Goal: Information Seeking & Learning: Learn about a topic

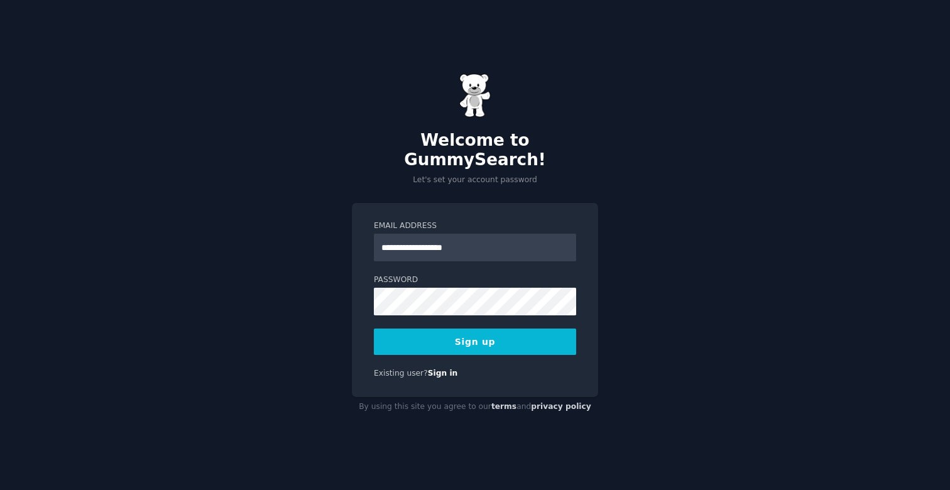
type input "**********"
click at [517, 334] on button "Sign up" at bounding box center [475, 341] width 202 height 26
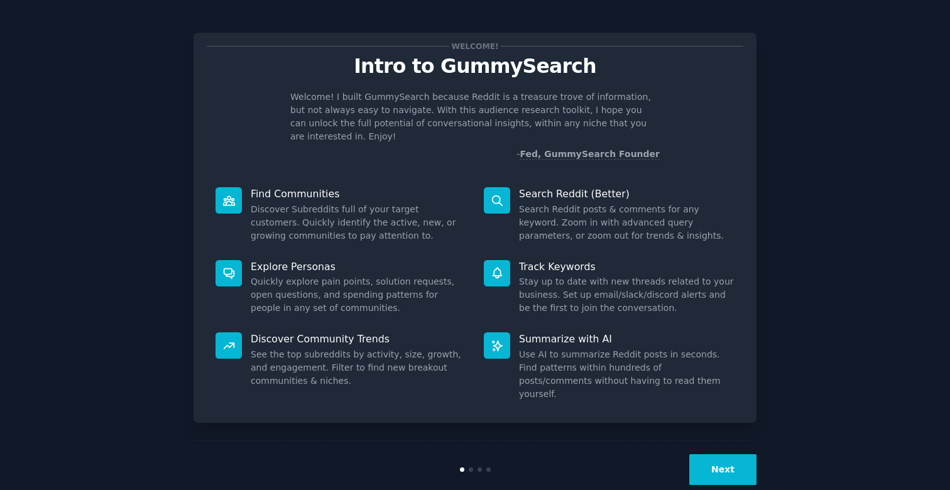
scroll to position [2, 0]
click at [727, 455] on button "Next" at bounding box center [722, 470] width 67 height 31
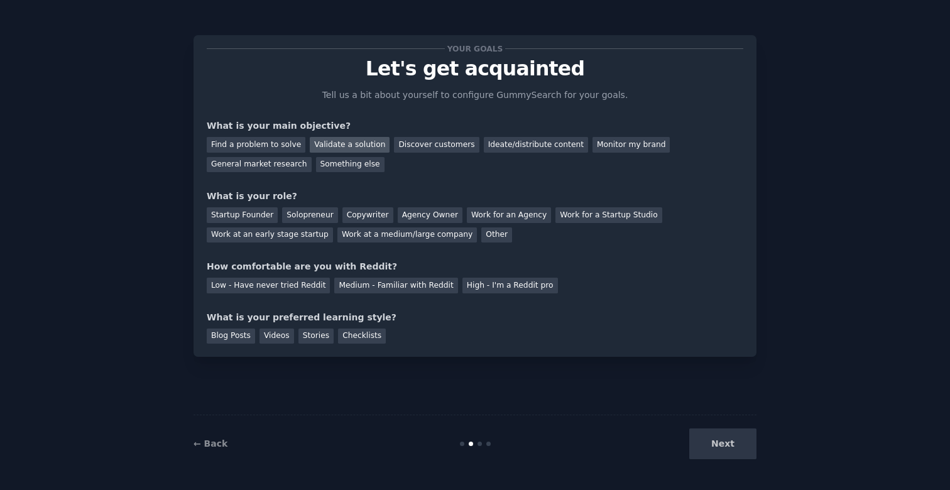
click at [330, 143] on div "Validate a solution" at bounding box center [350, 145] width 80 height 16
click at [261, 144] on div "Find a problem to solve" at bounding box center [256, 145] width 99 height 16
click at [320, 144] on div "Validate a solution" at bounding box center [350, 145] width 80 height 16
click at [252, 214] on div "Startup Founder" at bounding box center [242, 215] width 71 height 16
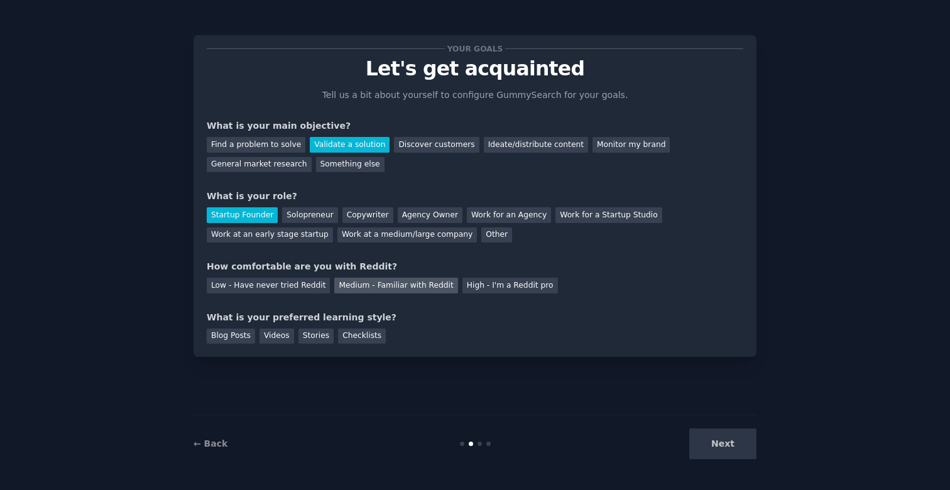
click at [390, 283] on div "Medium - Familiar with Reddit" at bounding box center [395, 286] width 123 height 16
click at [353, 332] on div "Checklists" at bounding box center [362, 336] width 48 height 16
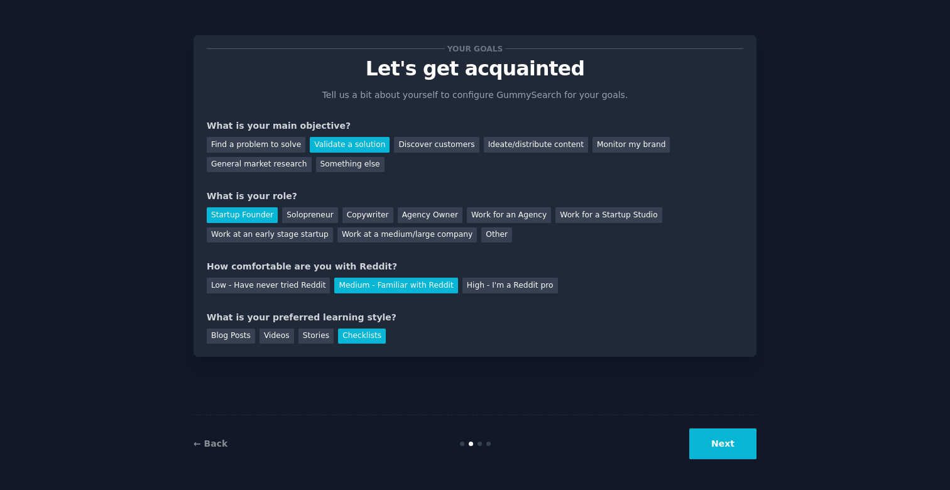
click at [731, 446] on button "Next" at bounding box center [722, 443] width 67 height 31
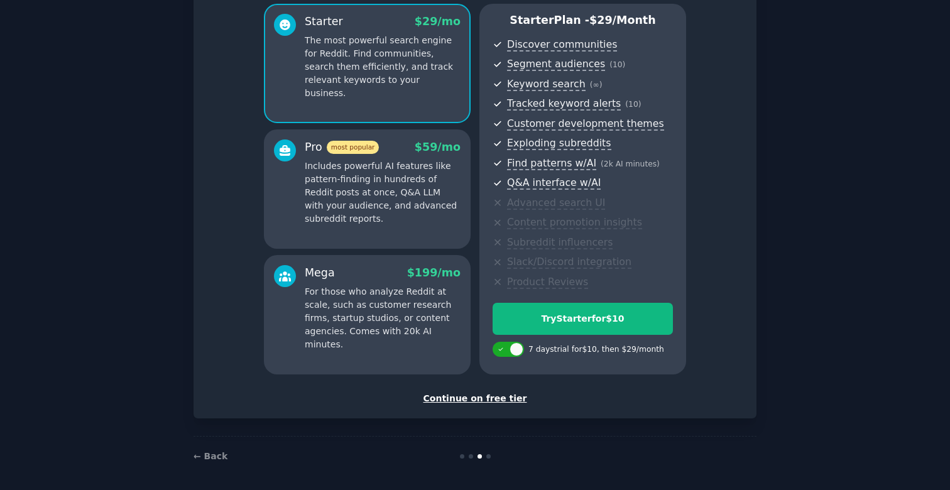
scroll to position [108, 0]
click at [482, 394] on div "Continue on free tier" at bounding box center [475, 399] width 536 height 13
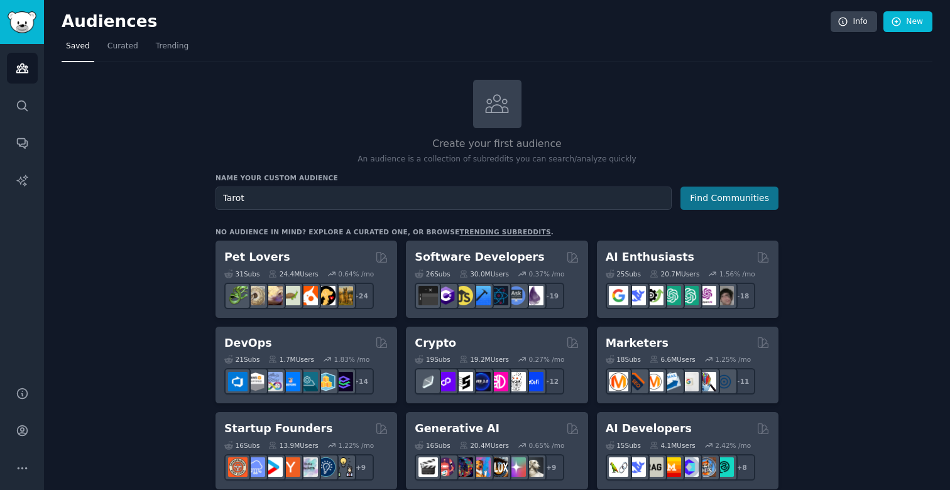
type input "Tarot"
click at [730, 198] on button "Find Communities" at bounding box center [729, 198] width 98 height 23
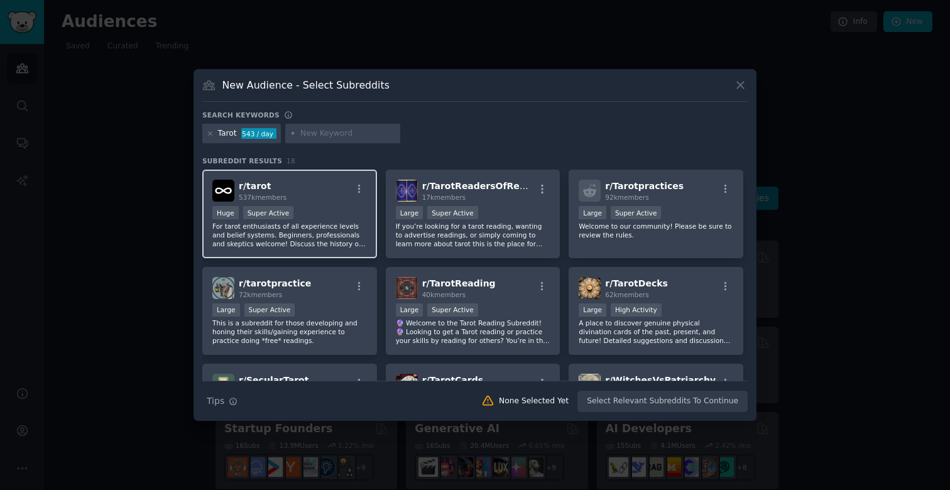
click at [330, 189] on div "r/ tarot 537k members" at bounding box center [289, 191] width 155 height 22
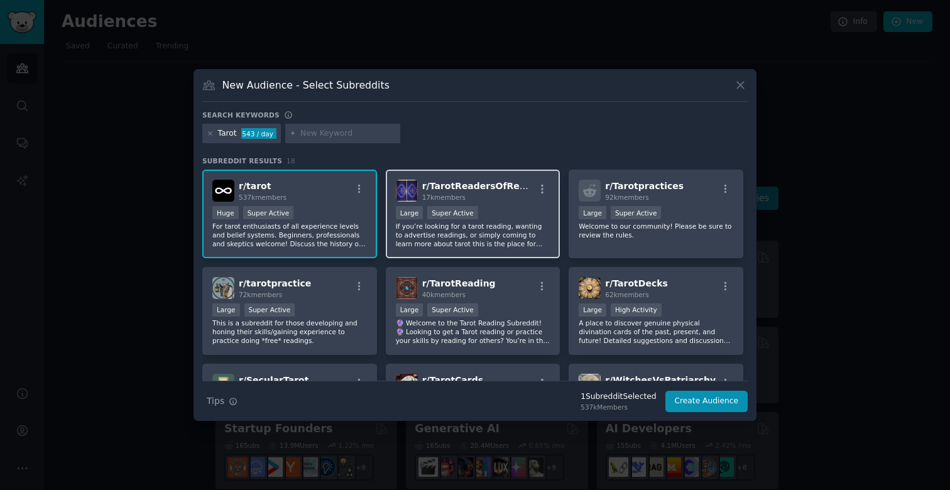
click at [511, 204] on div "r/ TarotReadersOfReddit 17k members >= 95th percentile for submissions / day La…" at bounding box center [473, 214] width 175 height 89
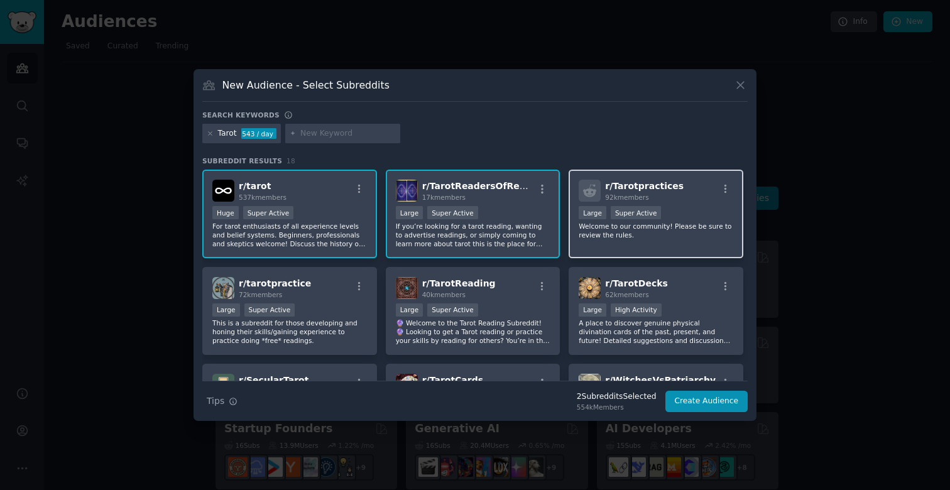
click at [638, 190] on span "r/ Tarotpractices" at bounding box center [644, 186] width 79 height 10
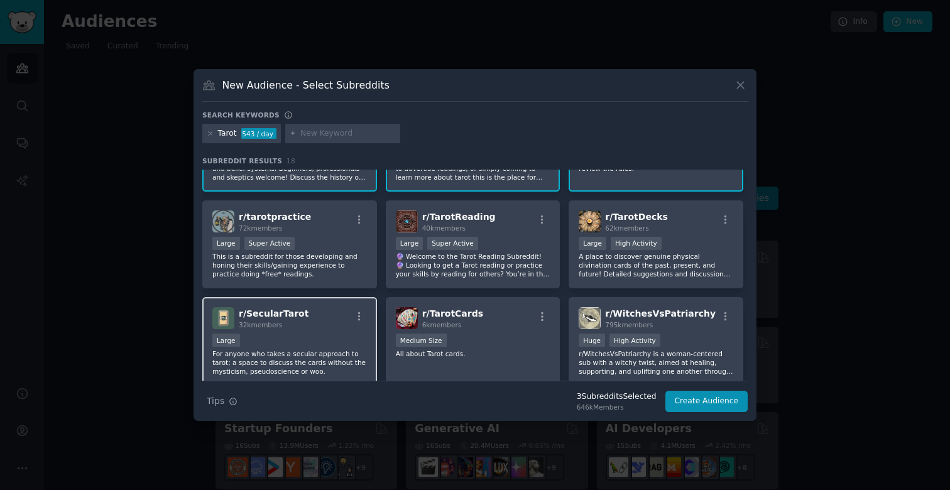
scroll to position [68, 0]
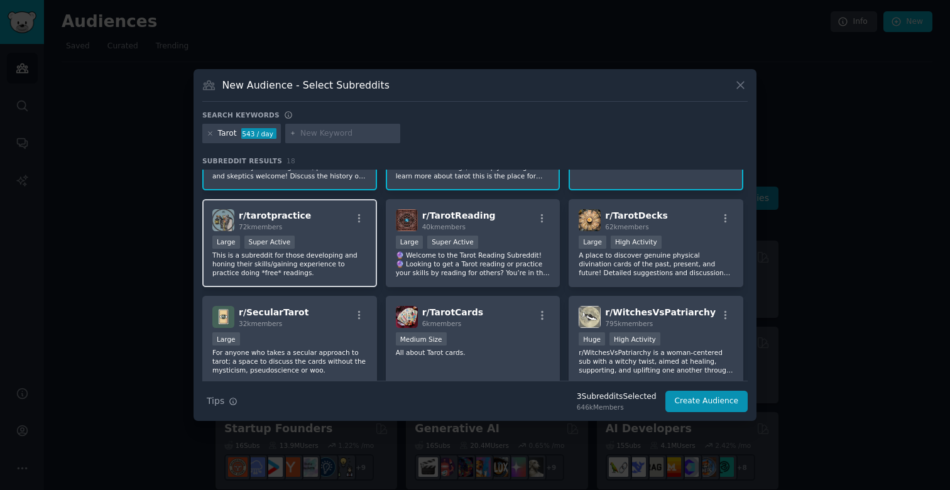
click at [316, 225] on div "r/ tarotpractice 72k members" at bounding box center [289, 220] width 155 height 22
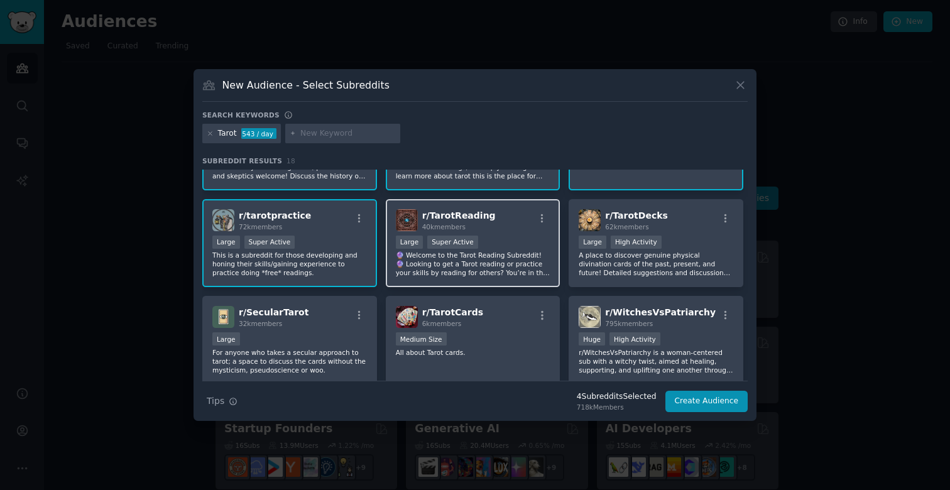
click at [467, 223] on div "40k members" at bounding box center [458, 226] width 73 height 9
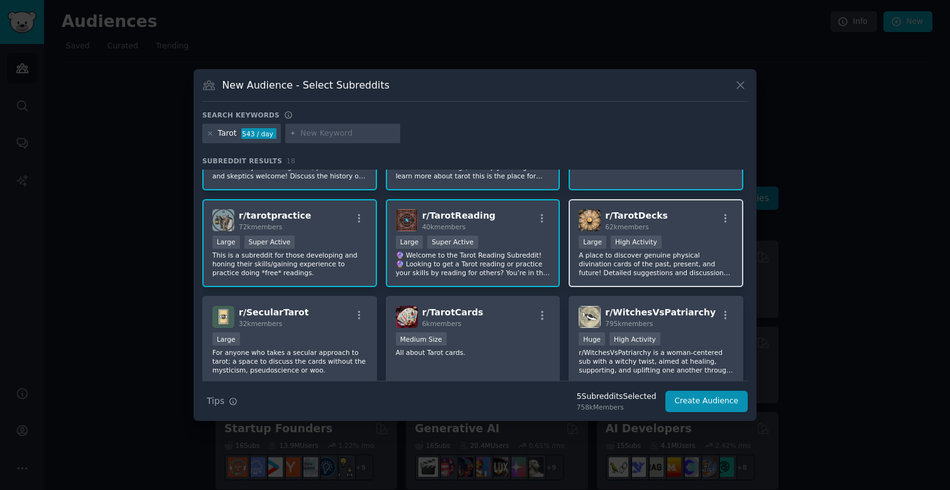
click at [638, 220] on span "r/ TarotDecks" at bounding box center [636, 215] width 63 height 10
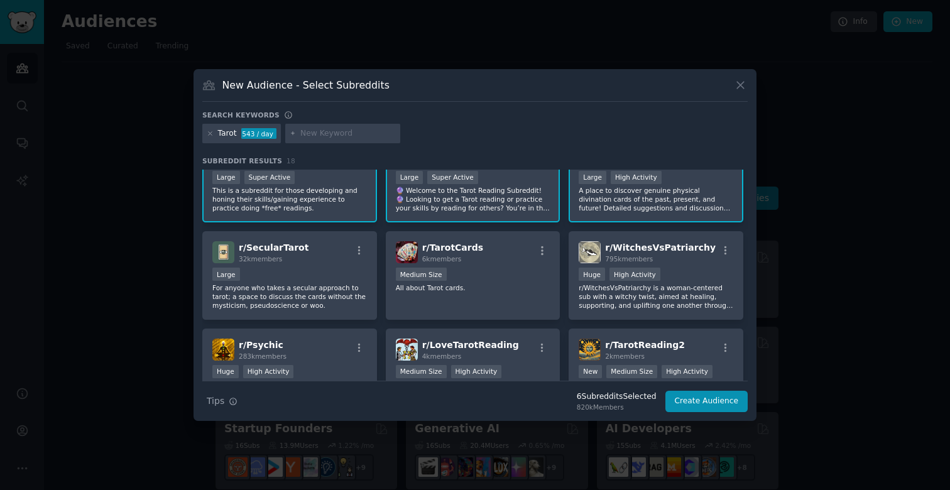
scroll to position [133, 0]
click at [686, 251] on span "r/ WitchesVsPatriarchy" at bounding box center [660, 247] width 111 height 10
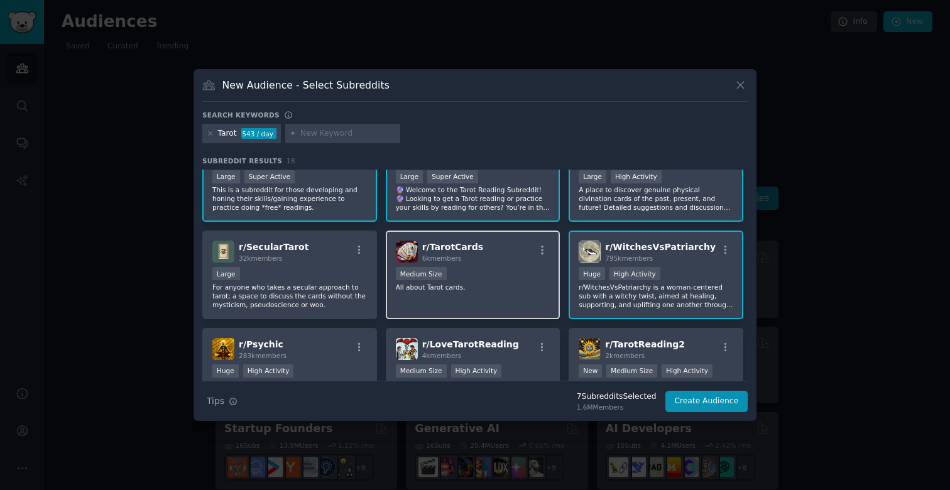
click at [502, 261] on div "r/ TarotCards 6k members" at bounding box center [473, 252] width 155 height 22
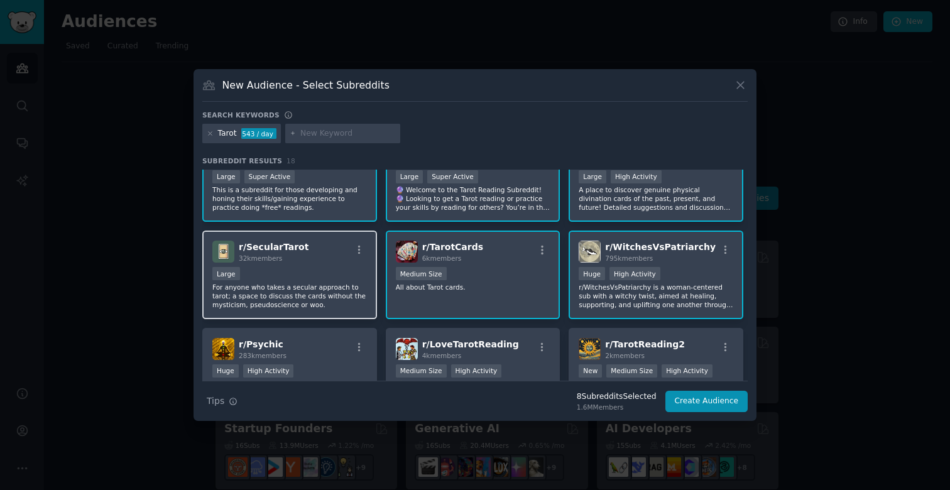
click at [323, 248] on div "r/ SecularTarot 32k members" at bounding box center [289, 252] width 155 height 22
click at [693, 262] on div "795k members" at bounding box center [660, 258] width 111 height 9
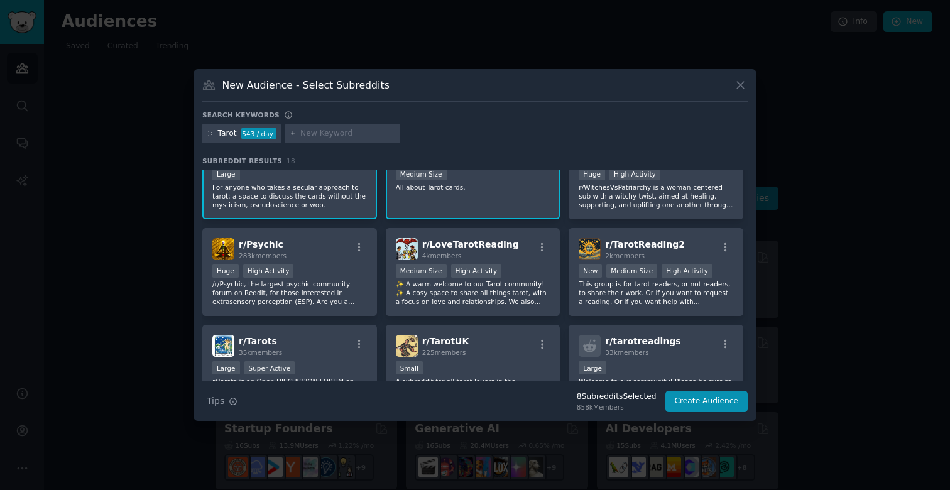
scroll to position [235, 0]
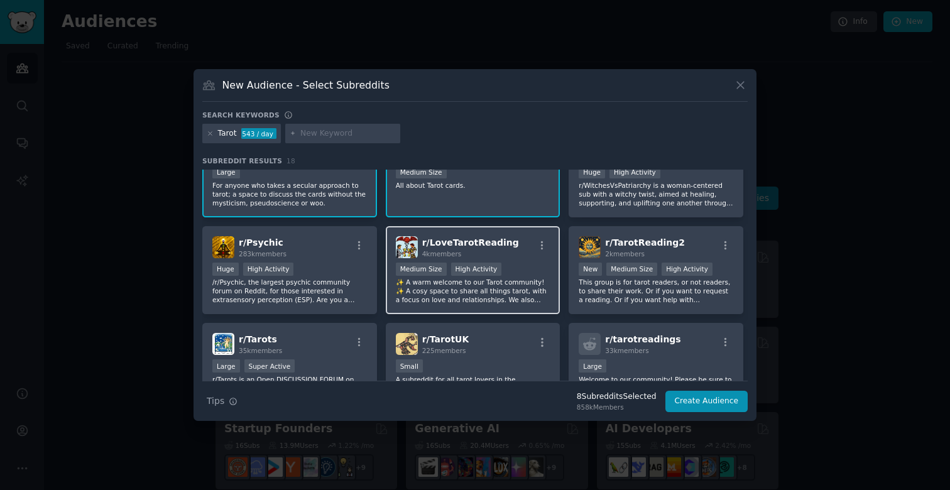
click at [512, 246] on div "r/ LoveTarotReading 4k members" at bounding box center [473, 247] width 155 height 22
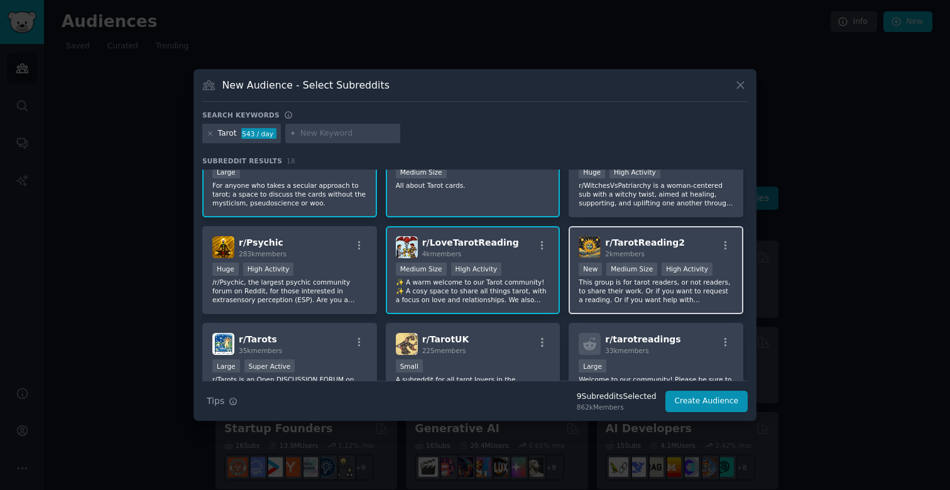
click at [683, 253] on div "r/ TarotReading2 2k members" at bounding box center [655, 247] width 155 height 22
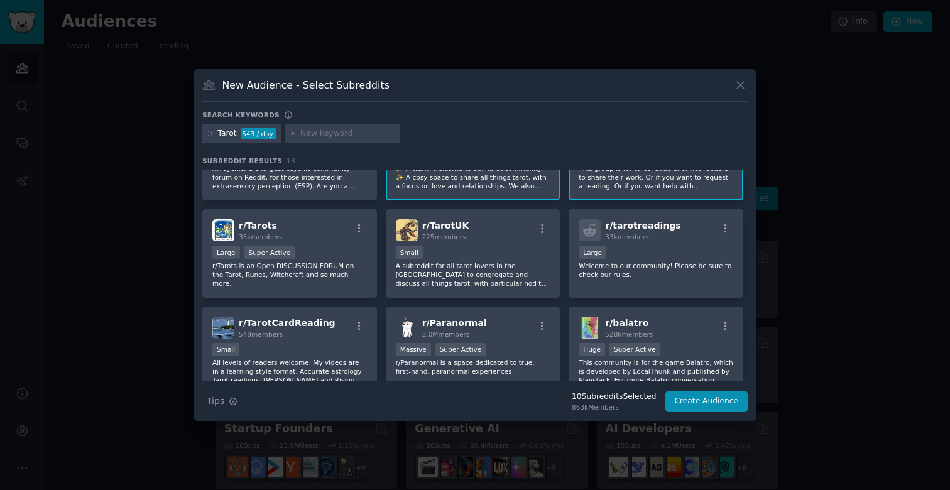
scroll to position [350, 0]
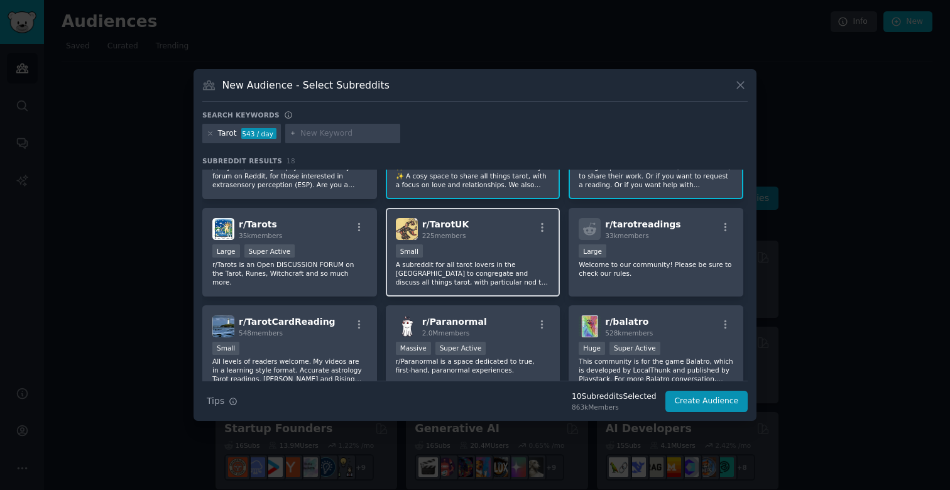
click at [492, 232] on div "r/ TarotUK 225 members" at bounding box center [473, 229] width 155 height 22
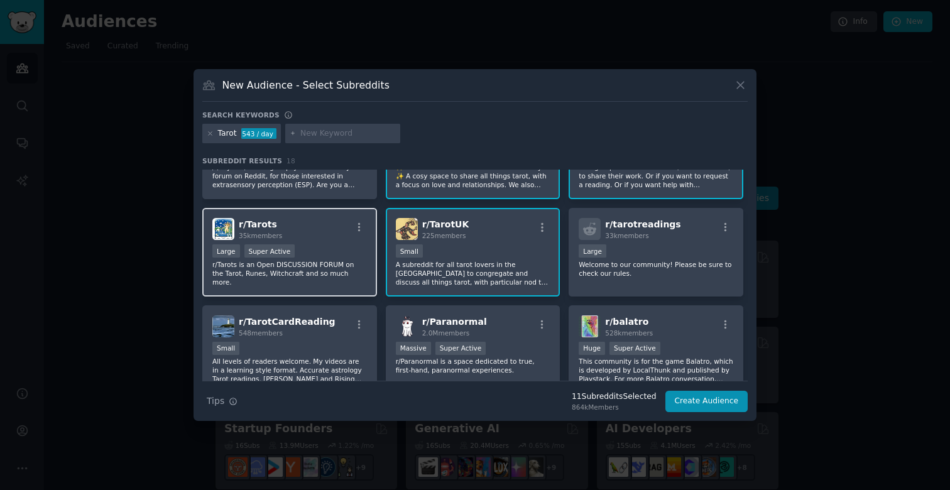
click at [306, 225] on div "r/ Tarots 35k members" at bounding box center [289, 229] width 155 height 22
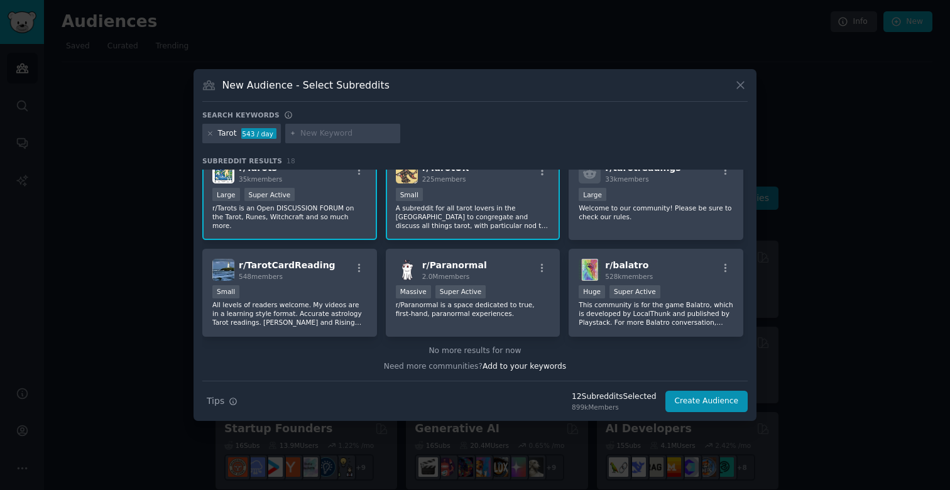
scroll to position [406, 0]
click at [708, 403] on button "Create Audience" at bounding box center [706, 401] width 83 height 21
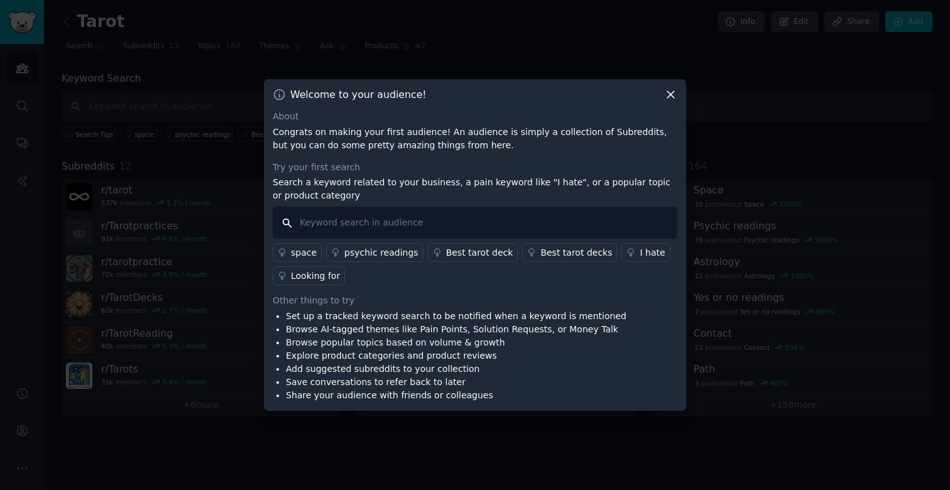
click at [364, 224] on input "text" at bounding box center [475, 223] width 404 height 32
type input "how to learn"
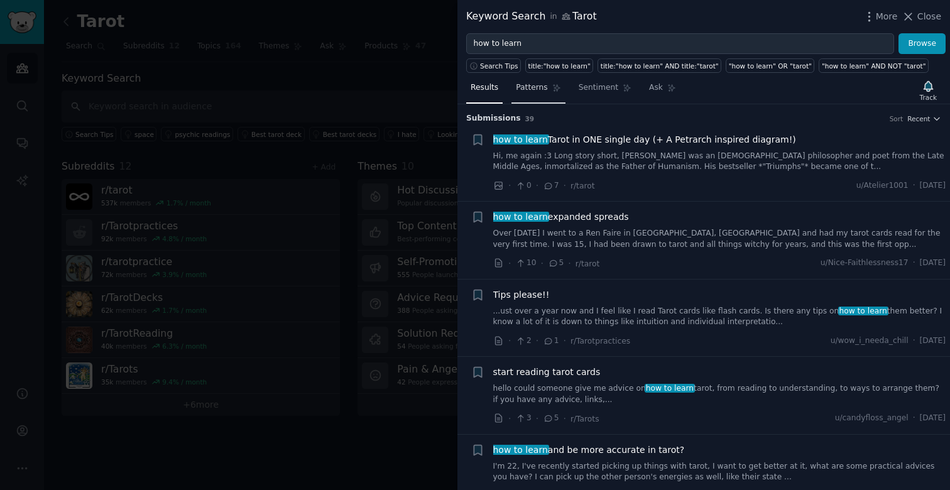
click at [554, 87] on icon at bounding box center [556, 88] width 9 height 9
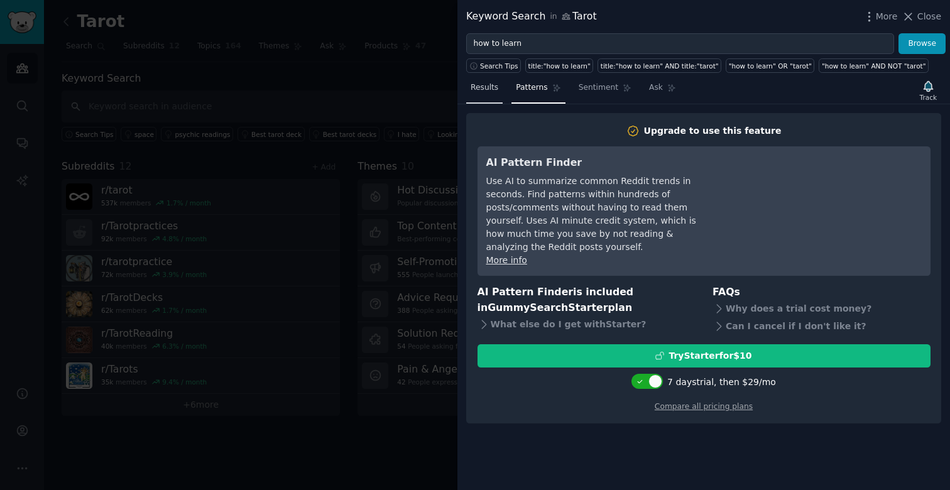
click at [478, 91] on span "Results" at bounding box center [484, 87] width 28 height 11
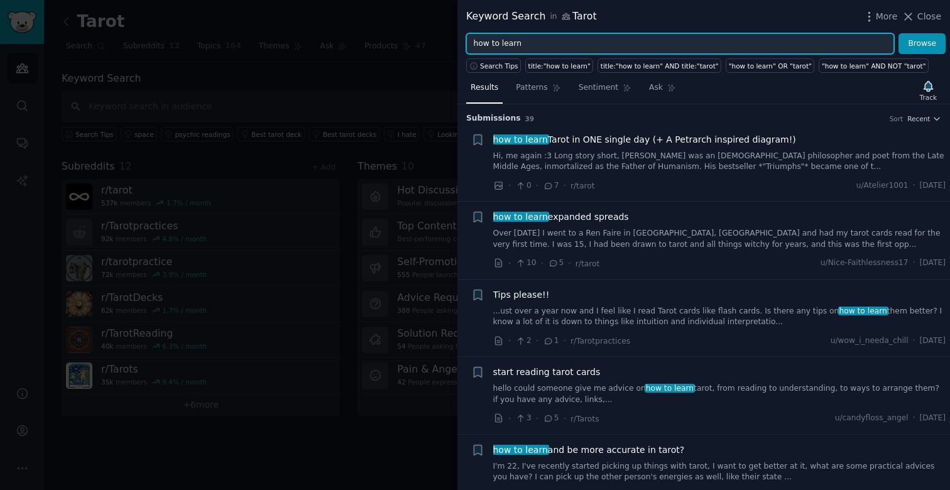
click at [541, 46] on input "how to learn" at bounding box center [680, 43] width 428 height 21
click at [922, 43] on button "Browse" at bounding box center [921, 43] width 47 height 21
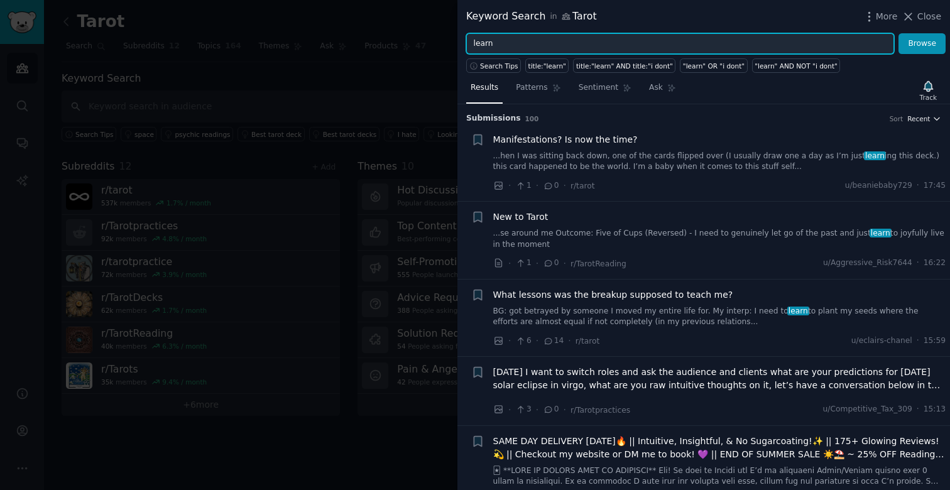
click at [935, 119] on icon "button" at bounding box center [936, 118] width 5 height 3
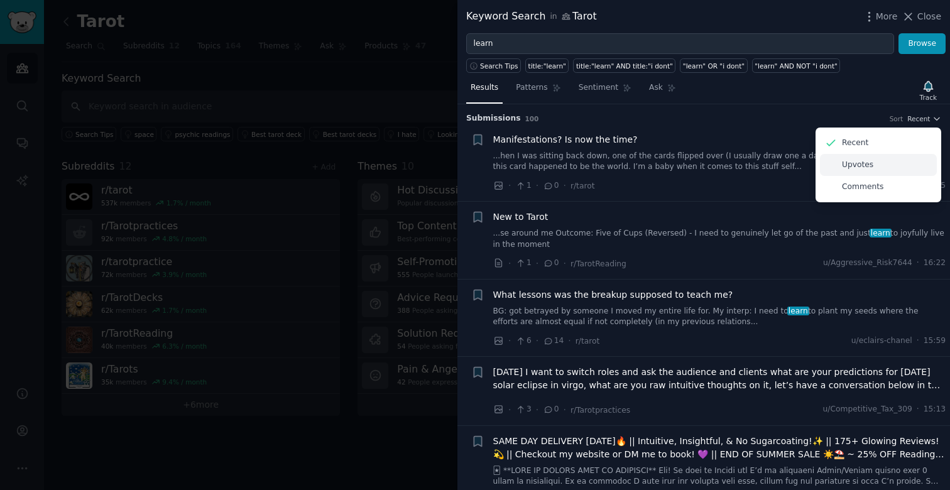
click at [875, 166] on div "Upvotes" at bounding box center [878, 165] width 117 height 22
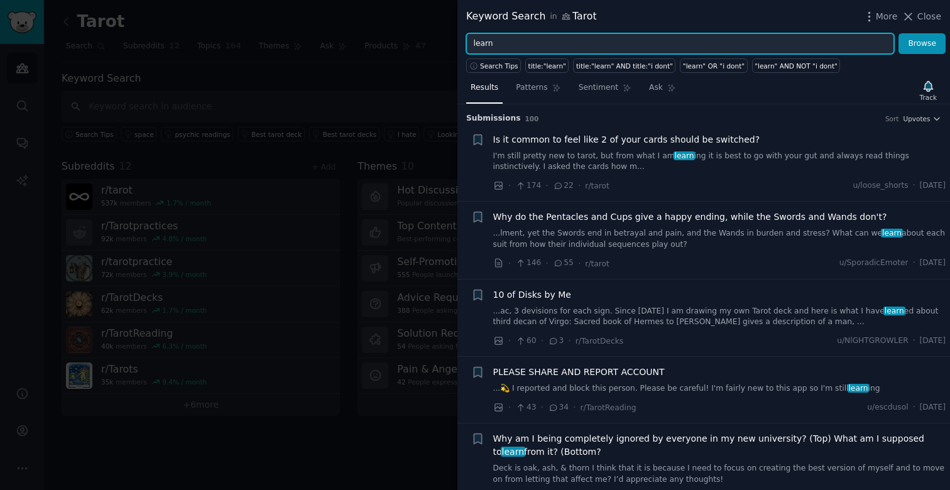
click at [492, 44] on input "learn" at bounding box center [680, 43] width 428 height 21
click at [922, 43] on button "Browse" at bounding box center [921, 43] width 47 height 21
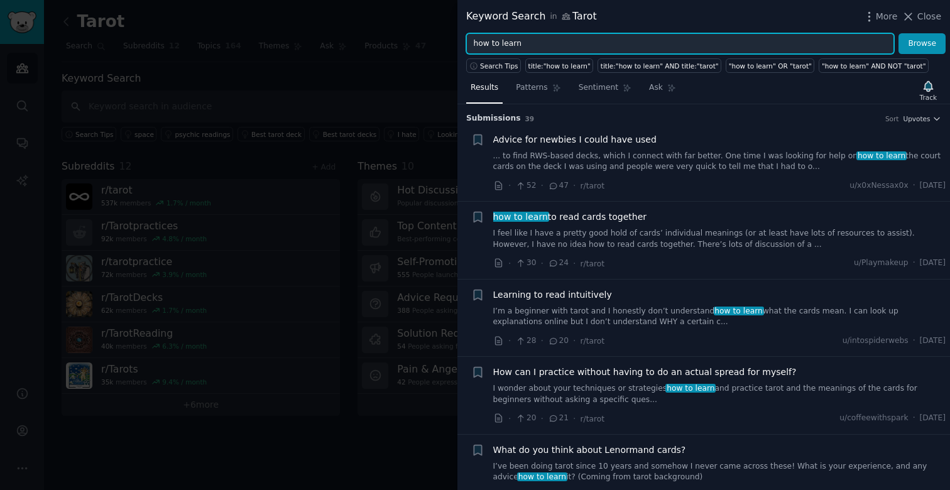
click at [521, 45] on input "how to learn" at bounding box center [680, 43] width 428 height 21
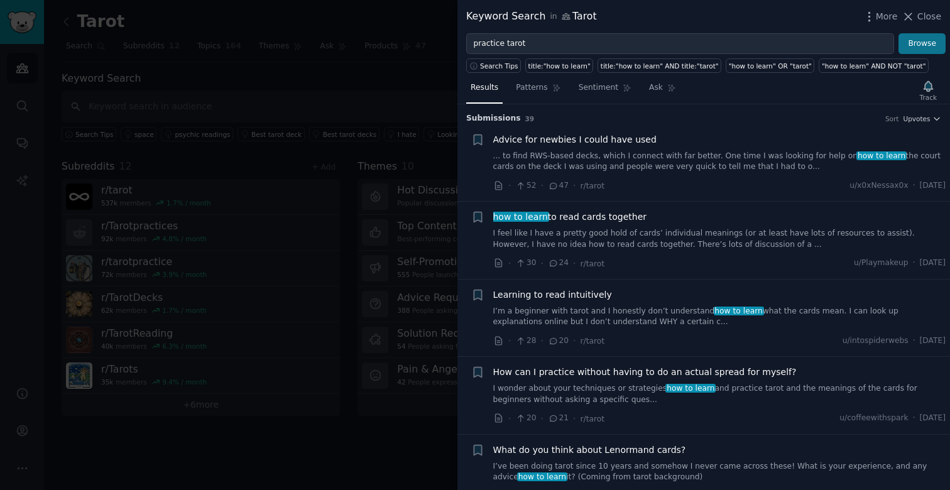
click at [918, 50] on button "Browse" at bounding box center [921, 43] width 47 height 21
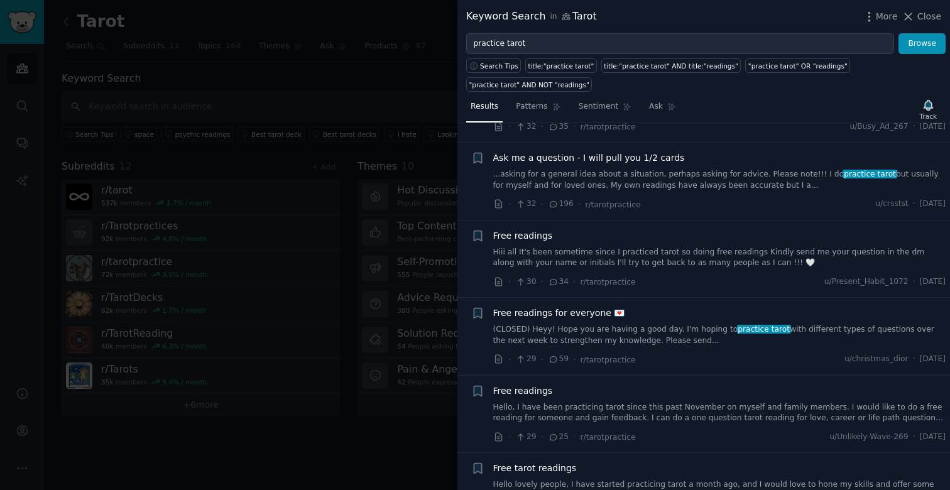
scroll to position [235, 0]
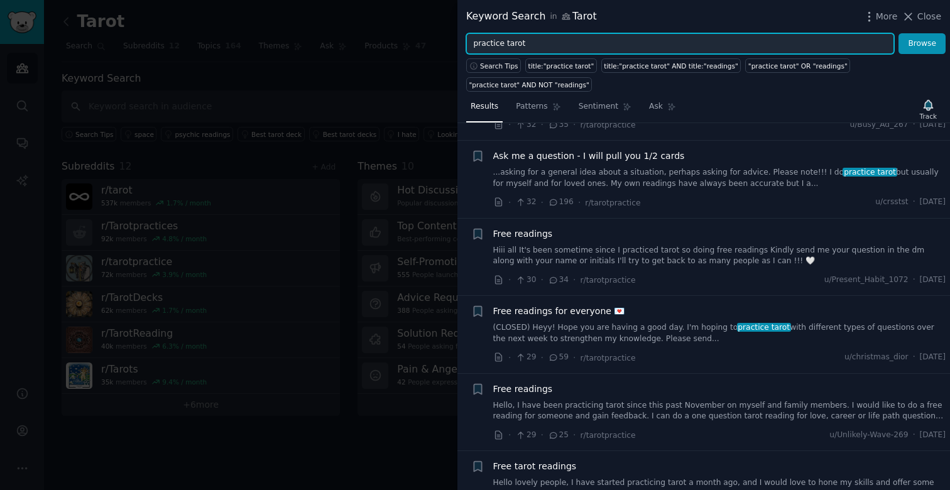
click at [511, 45] on input "practice tarot" at bounding box center [680, 43] width 428 height 21
click at [922, 43] on button "Browse" at bounding box center [921, 43] width 47 height 21
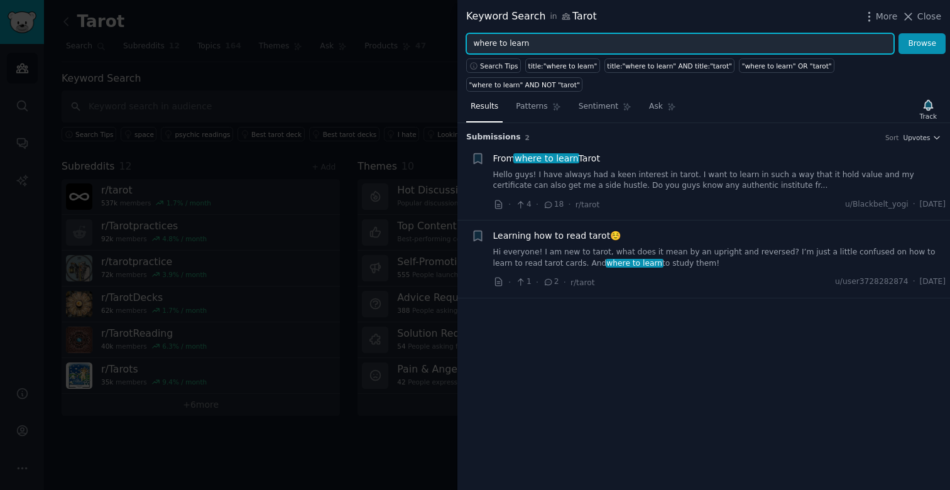
click at [541, 46] on input "where to learn" at bounding box center [680, 43] width 428 height 21
click at [922, 43] on button "Browse" at bounding box center [921, 43] width 47 height 21
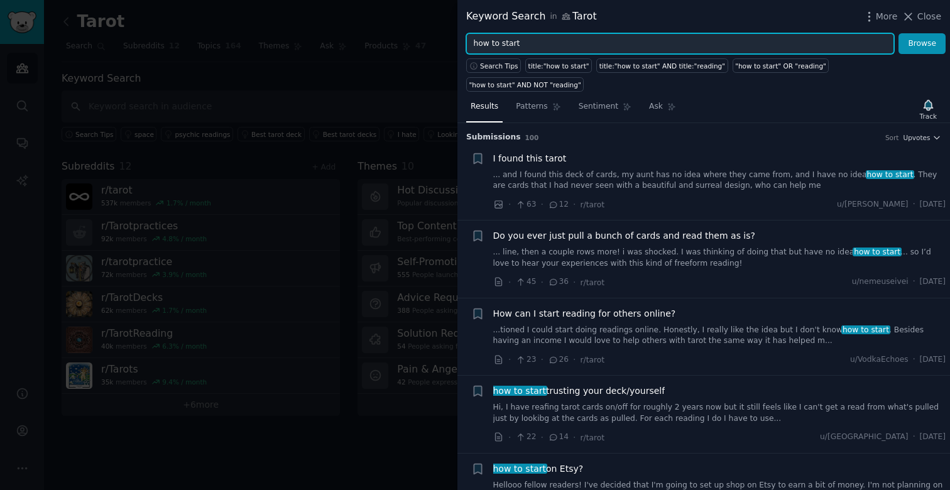
scroll to position [0, 0]
click at [538, 44] on input "how to start" at bounding box center [680, 43] width 428 height 21
type input "learning tarot"
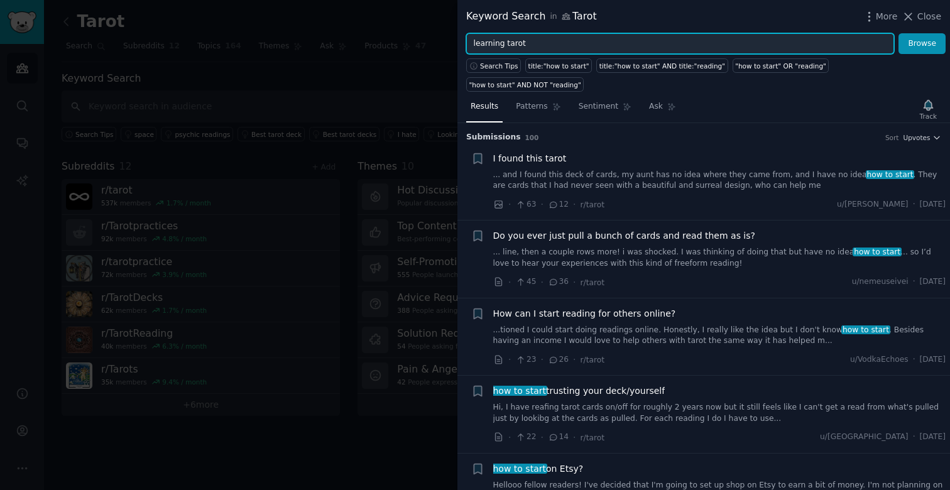
click at [922, 43] on button "Browse" at bounding box center [921, 43] width 47 height 21
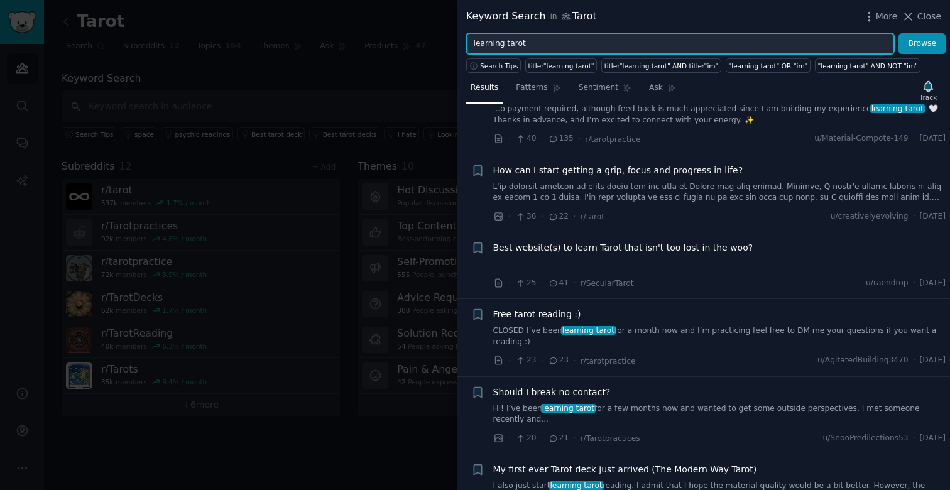
scroll to position [296, 0]
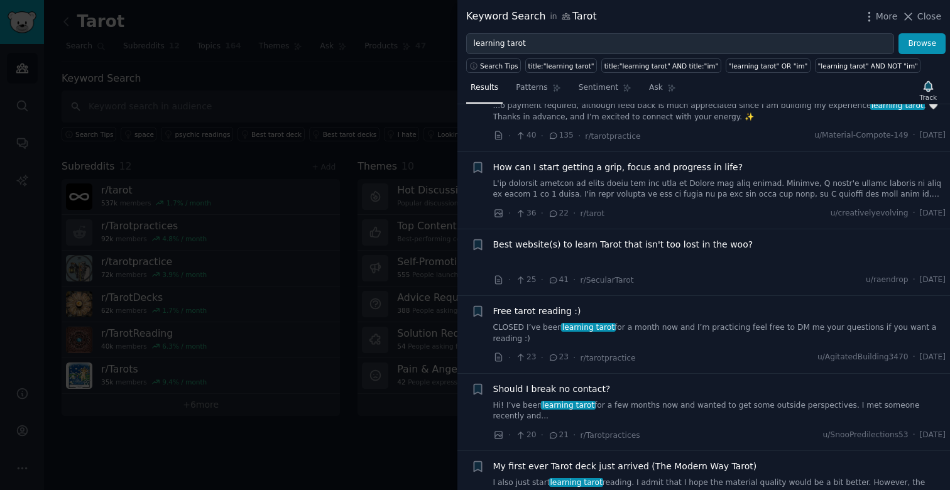
click at [619, 238] on span "Best website(s) to learn Tarot that isn't too lost in the woo?" at bounding box center [623, 244] width 260 height 13
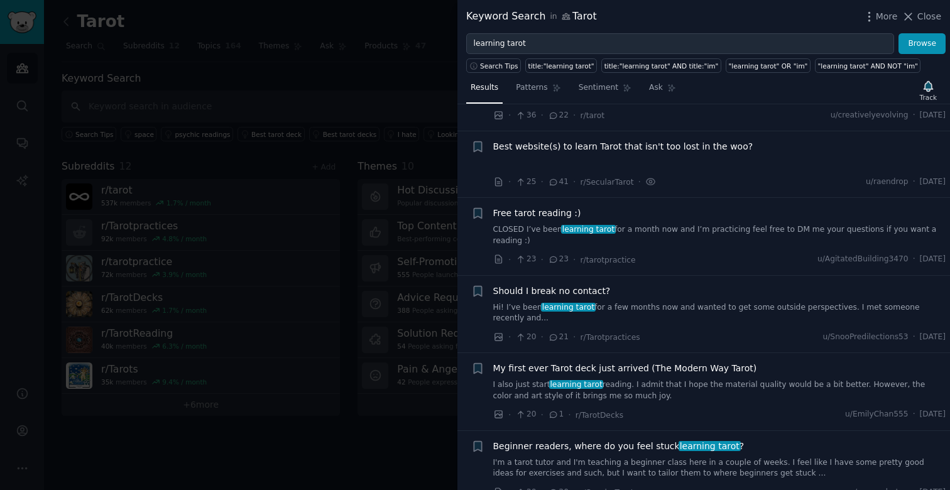
scroll to position [364, 0]
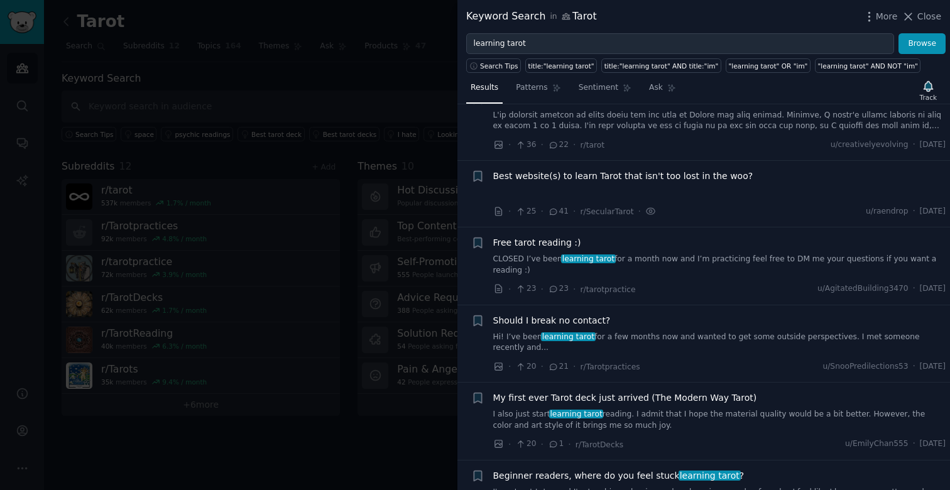
click at [632, 170] on span "Best website(s) to learn Tarot that isn't too lost in the woo?" at bounding box center [623, 176] width 260 height 13
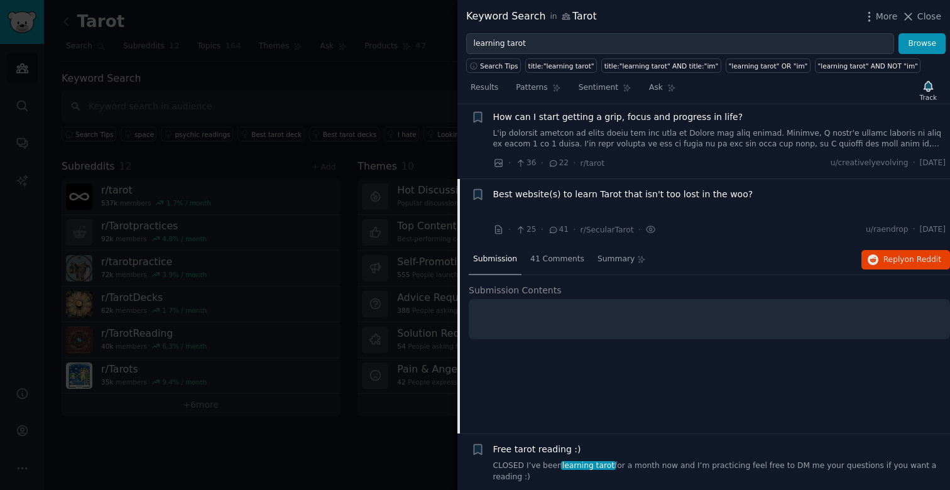
scroll to position [317, 0]
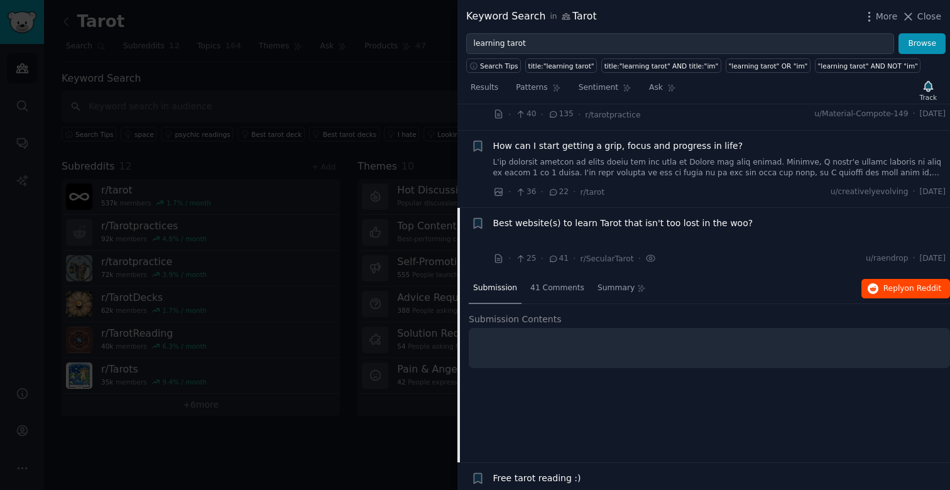
click at [901, 283] on span "Reply on Reddit" at bounding box center [912, 288] width 58 height 11
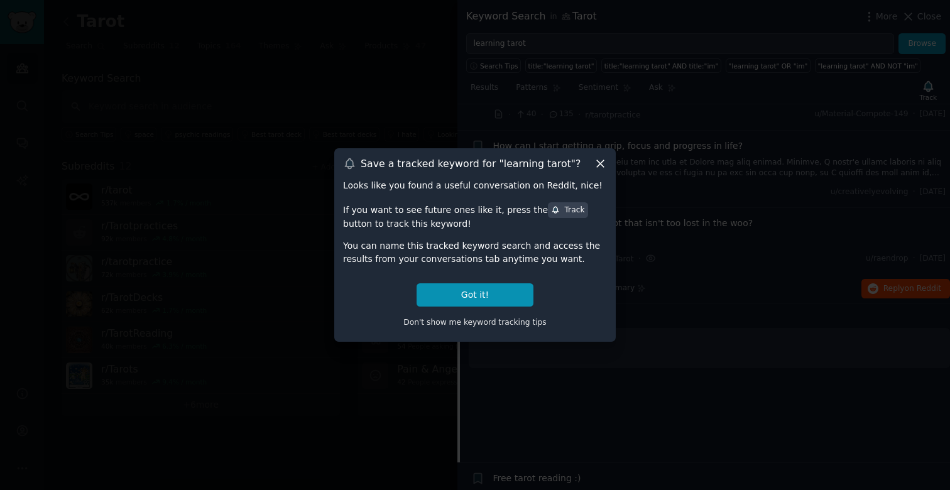
click at [595, 161] on icon at bounding box center [600, 163] width 13 height 13
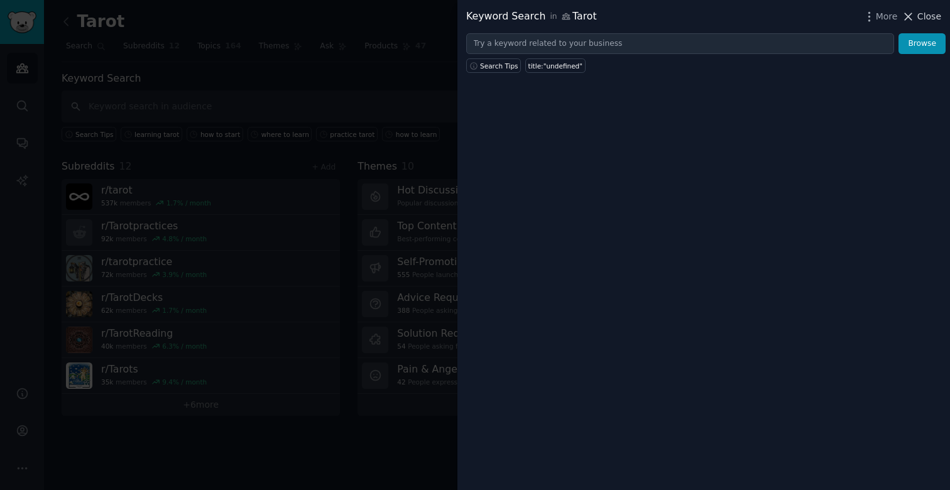
click at [921, 17] on span "Close" at bounding box center [929, 16] width 24 height 13
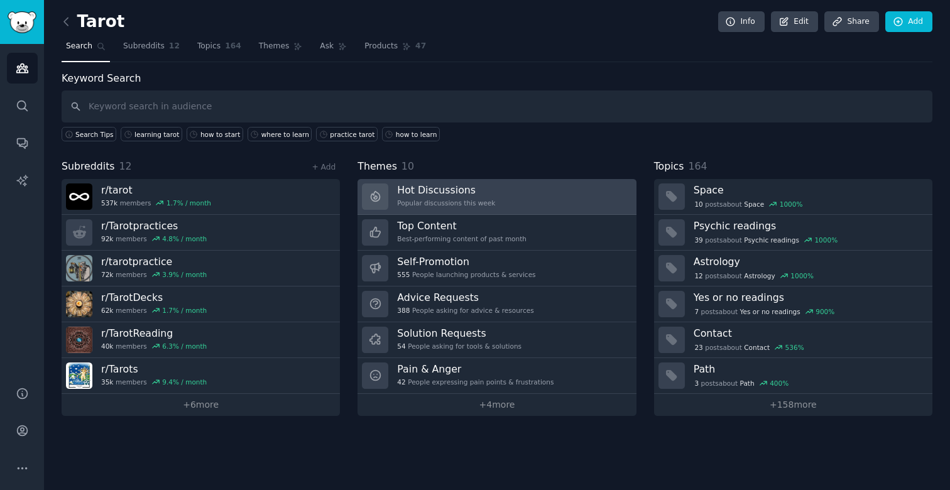
click at [489, 193] on h3 "Hot Discussions" at bounding box center [446, 189] width 98 height 13
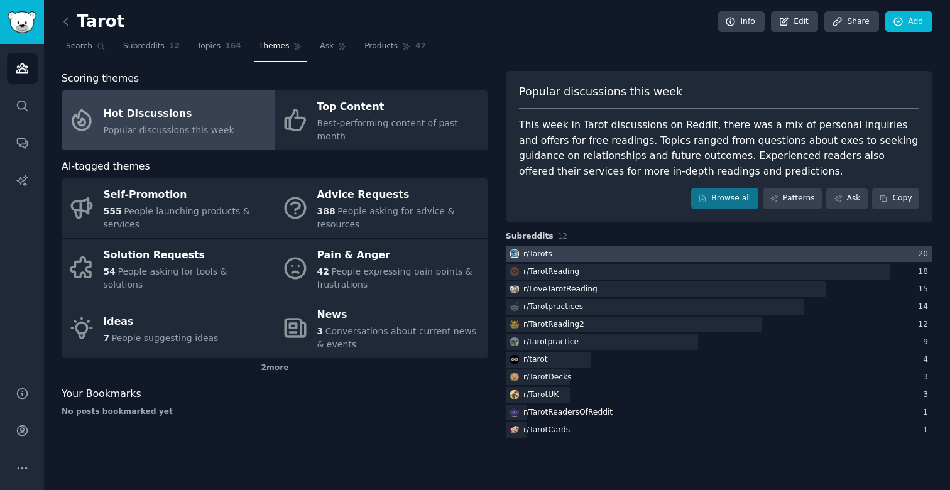
click at [662, 250] on div at bounding box center [719, 254] width 426 height 16
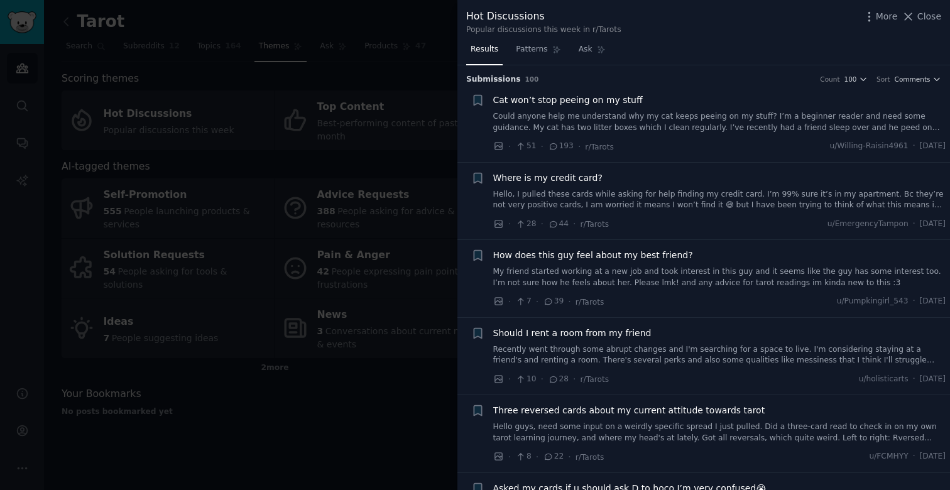
click at [376, 409] on div at bounding box center [475, 245] width 950 height 490
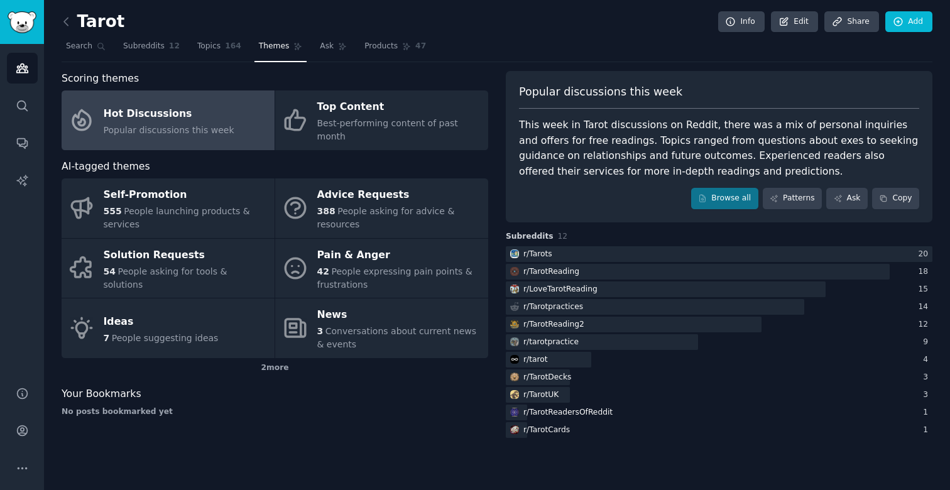
click at [394, 415] on div "Scoring themes Hot Discussions Popular discussions this week Top Content Best-p…" at bounding box center [275, 255] width 426 height 369
click at [611, 339] on div at bounding box center [602, 342] width 192 height 16
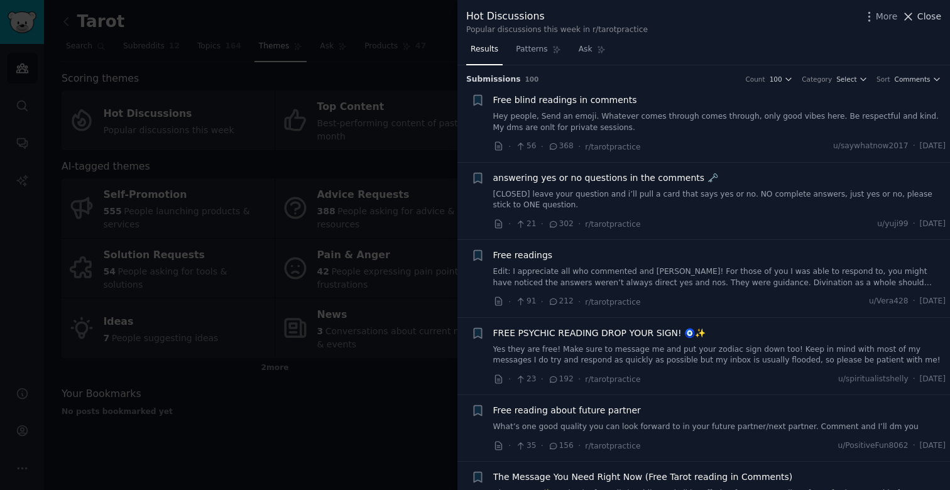
click at [924, 16] on span "Close" at bounding box center [929, 16] width 24 height 13
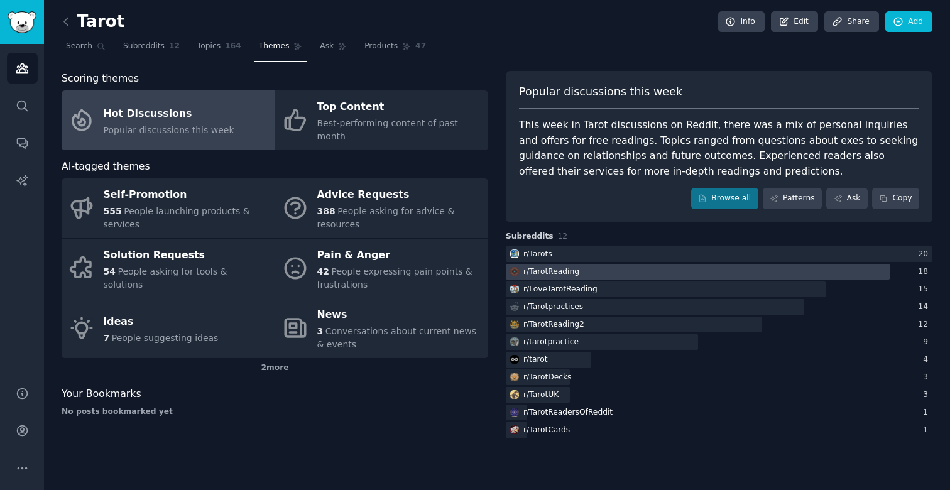
click at [592, 270] on div at bounding box center [698, 272] width 384 height 16
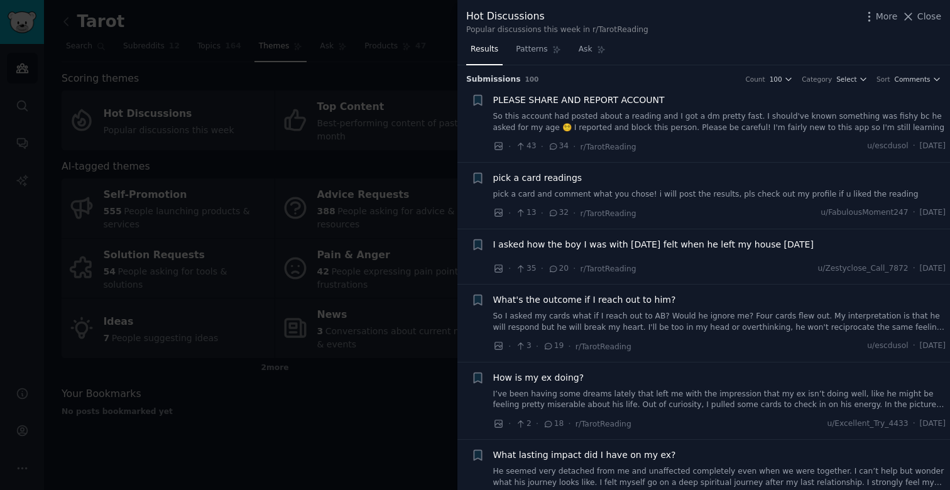
click at [692, 119] on link "So this account had posted about a reading and I got a dm pretty fast. I should…" at bounding box center [719, 122] width 453 height 22
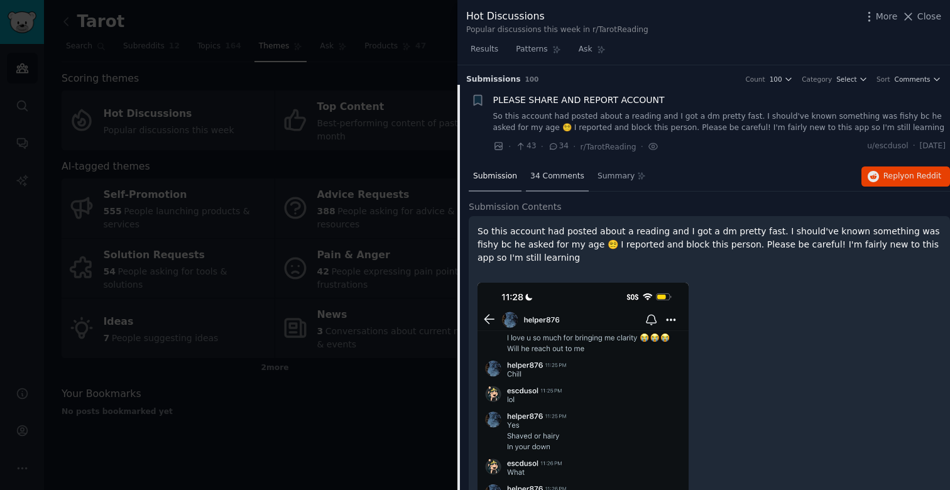
click at [537, 178] on span "34 Comments" at bounding box center [557, 176] width 54 height 11
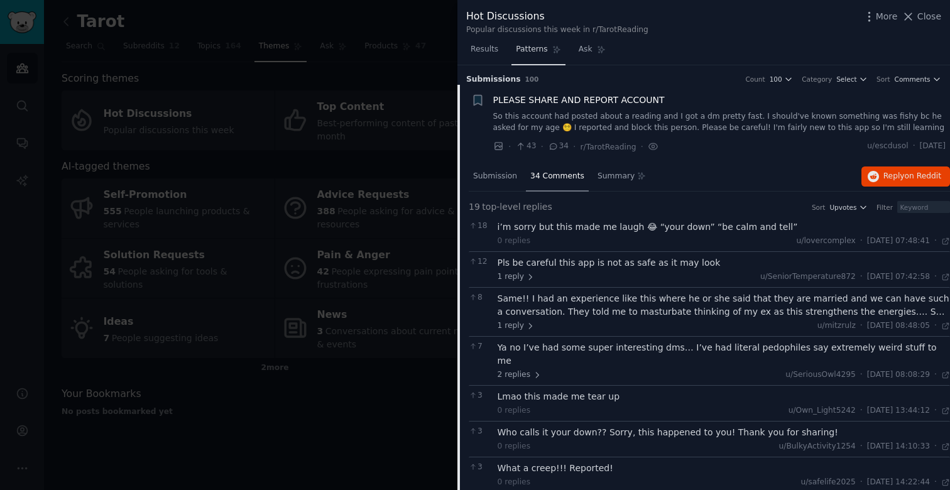
click at [544, 46] on span "Patterns" at bounding box center [531, 49] width 31 height 11
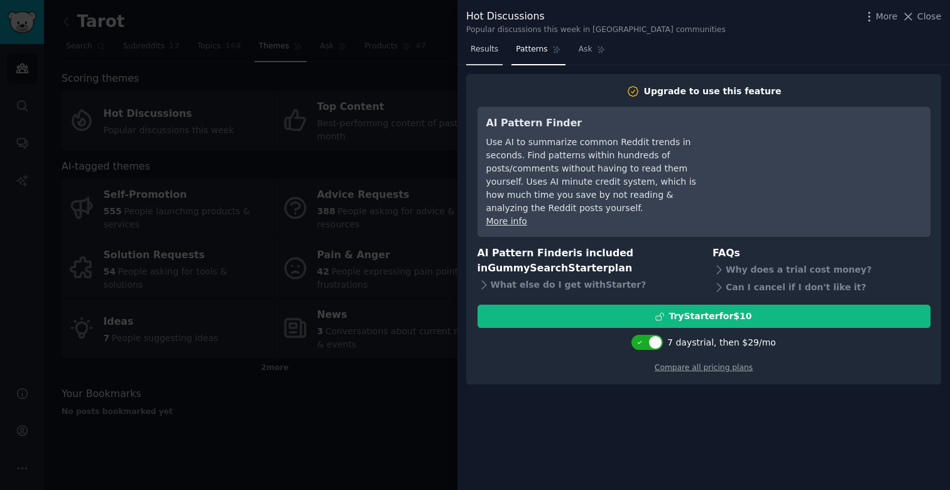
click at [474, 49] on span "Results" at bounding box center [484, 49] width 28 height 11
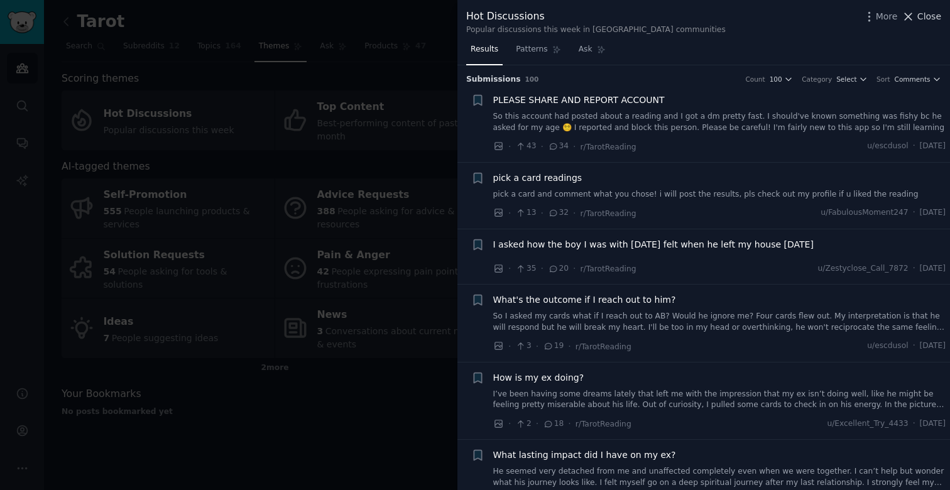
click at [928, 17] on span "Close" at bounding box center [929, 16] width 24 height 13
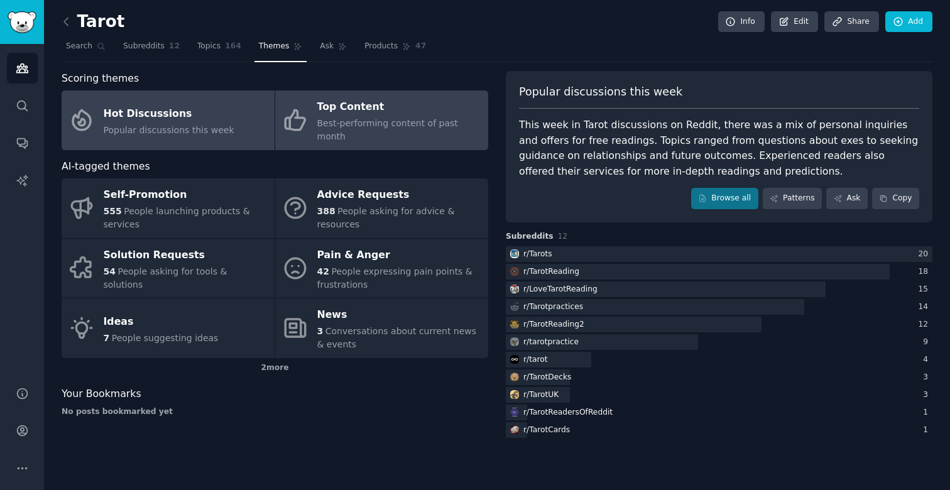
click at [396, 114] on div "Top Content" at bounding box center [399, 107] width 165 height 20
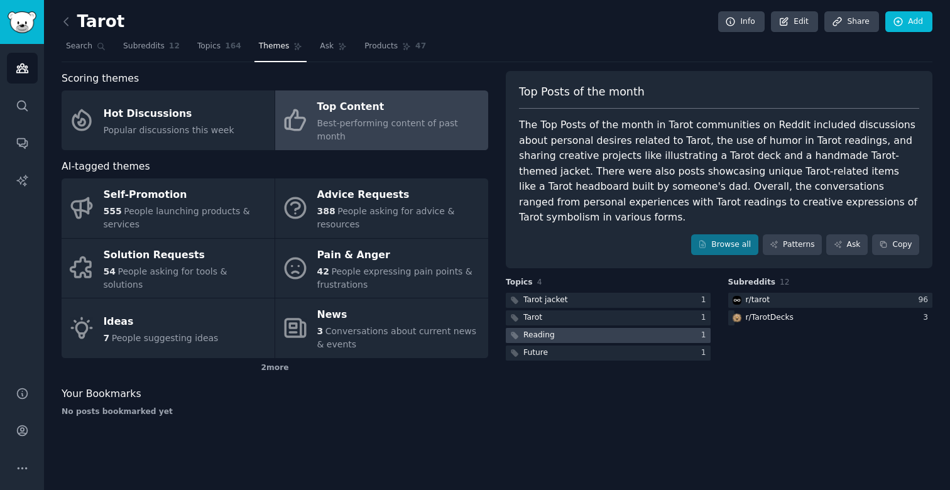
click at [638, 328] on div at bounding box center [608, 336] width 205 height 16
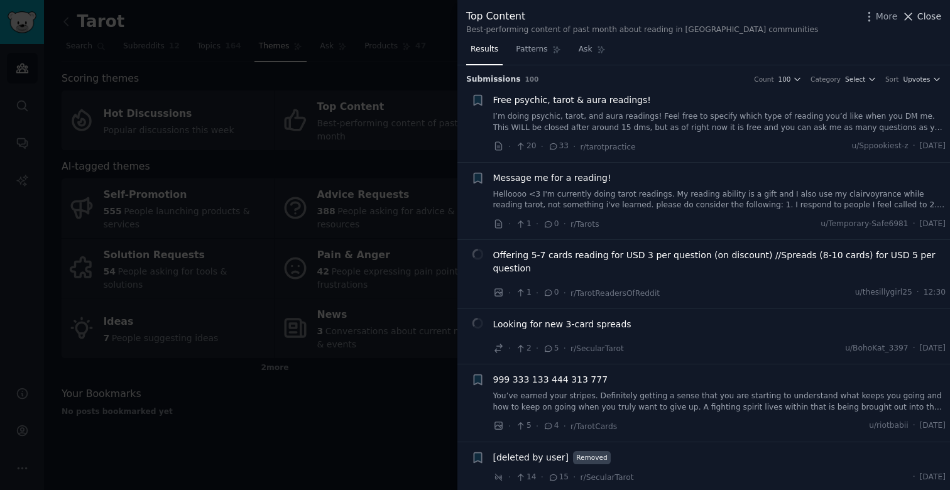
click at [929, 13] on span "Close" at bounding box center [929, 16] width 24 height 13
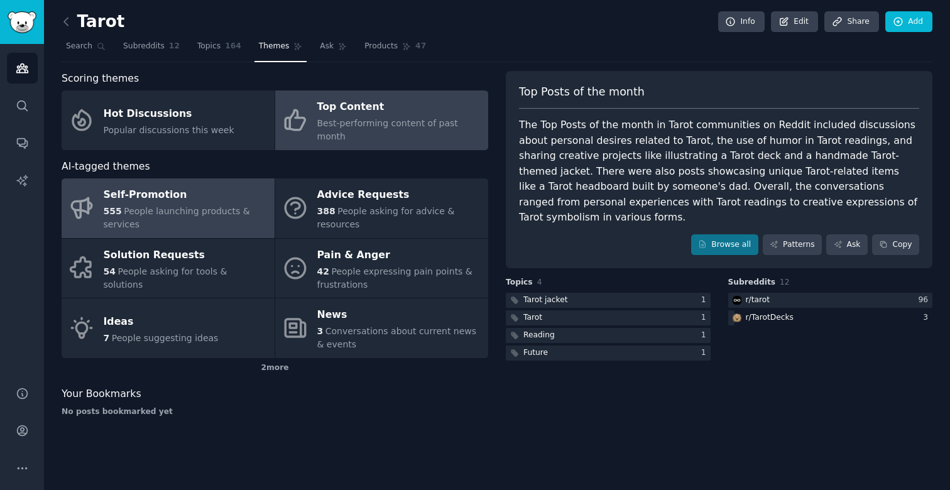
click at [176, 188] on div "Self-Promotion" at bounding box center [186, 195] width 165 height 20
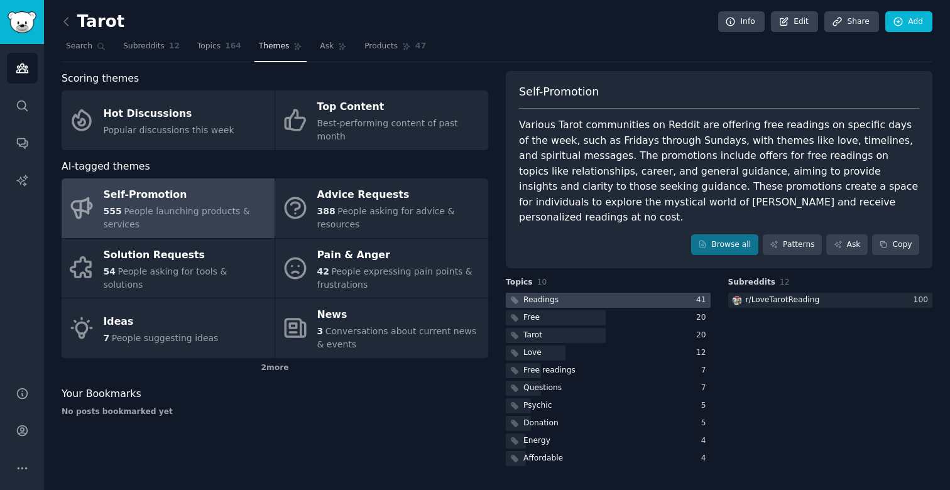
click at [570, 293] on div at bounding box center [608, 301] width 205 height 16
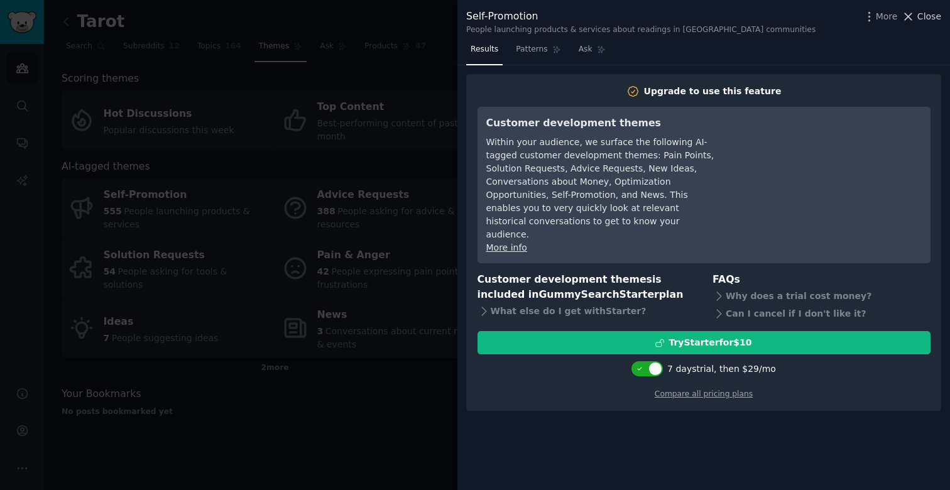
click at [926, 13] on span "Close" at bounding box center [929, 16] width 24 height 13
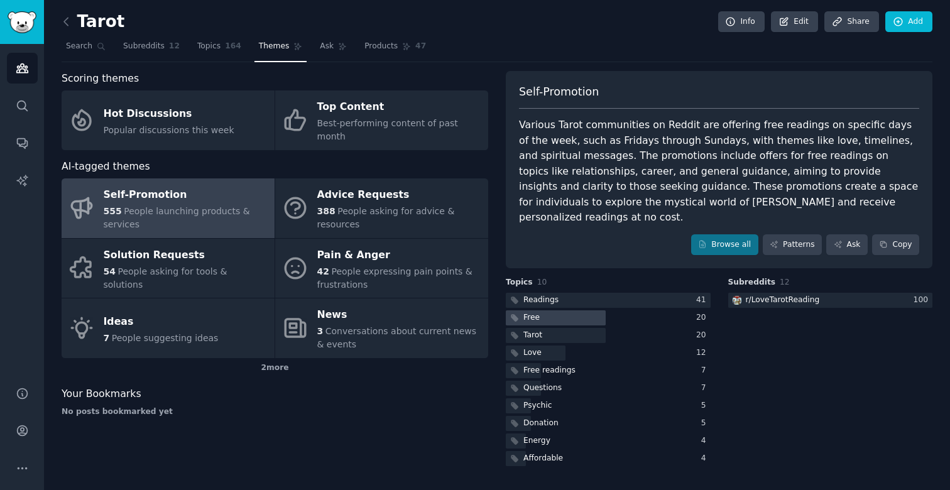
click at [584, 310] on div at bounding box center [556, 318] width 100 height 16
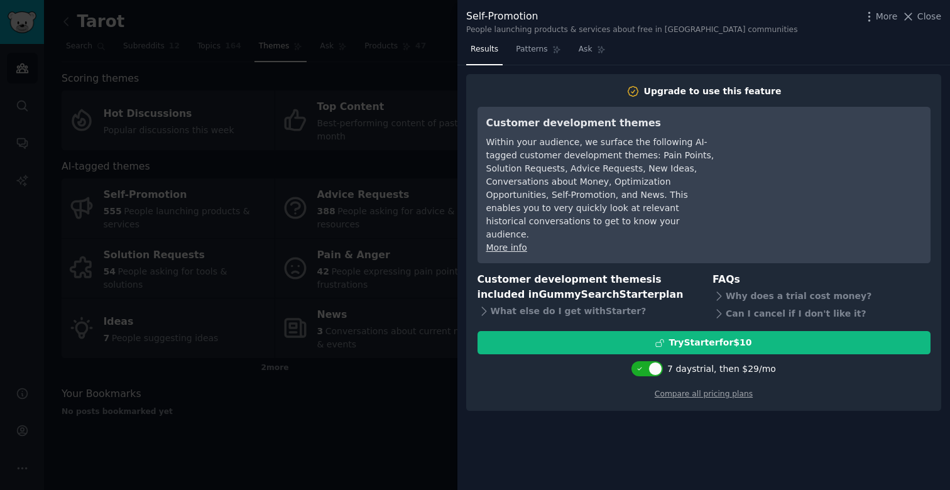
click at [916, 7] on div "Self-Promotion People launching products & services about free in [GEOGRAPHIC_D…" at bounding box center [703, 20] width 492 height 40
click at [916, 16] on button "Close" at bounding box center [921, 16] width 40 height 13
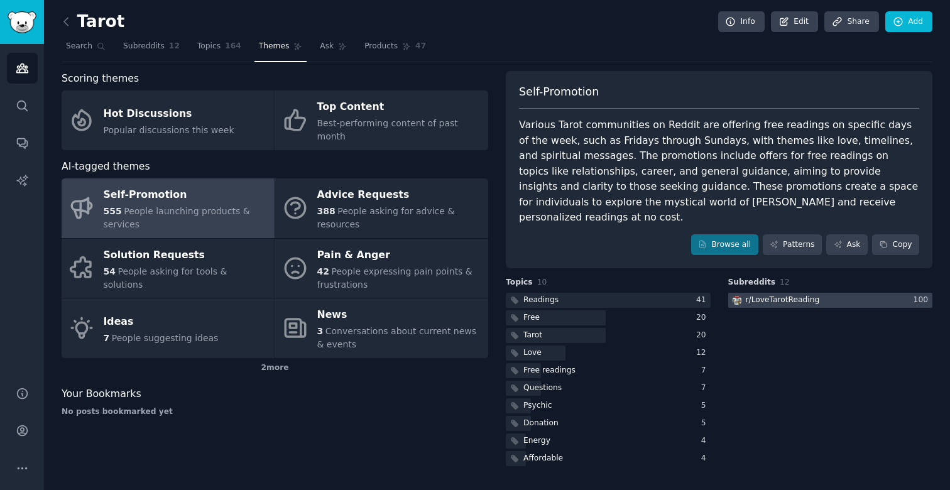
click at [785, 295] on div "r/ LoveTarotReading" at bounding box center [783, 300] width 74 height 11
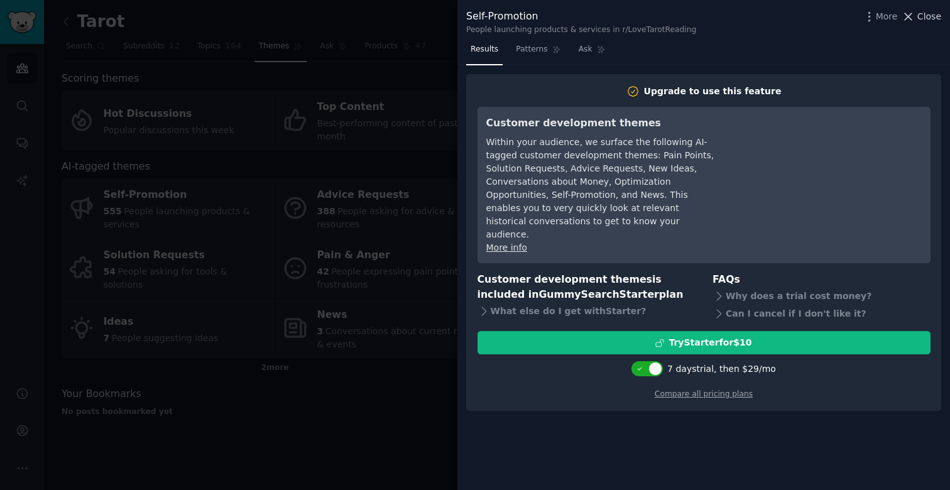
click at [932, 13] on span "Close" at bounding box center [929, 16] width 24 height 13
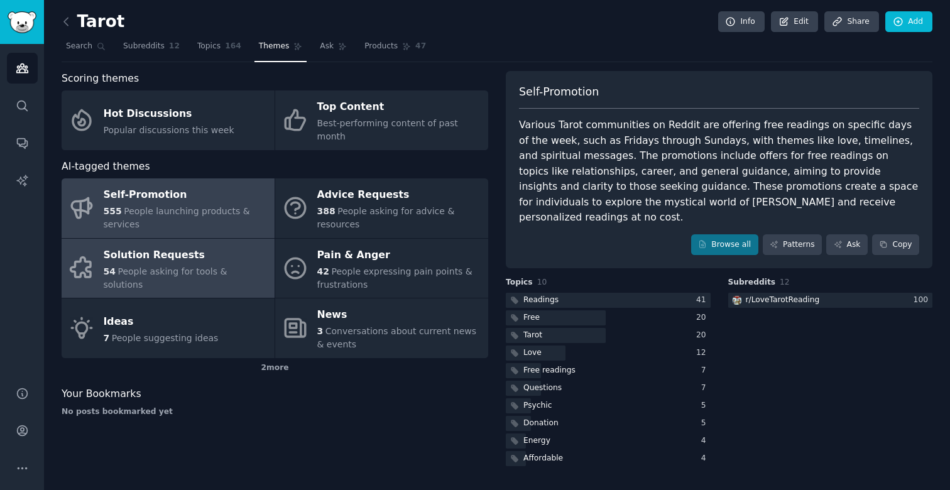
click at [182, 254] on div "Solution Requests" at bounding box center [186, 255] width 165 height 20
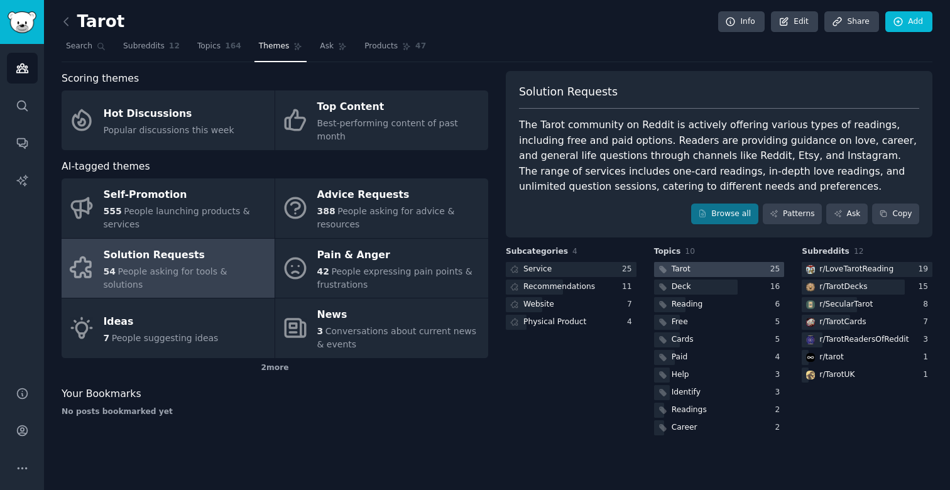
click at [737, 266] on div at bounding box center [719, 270] width 131 height 16
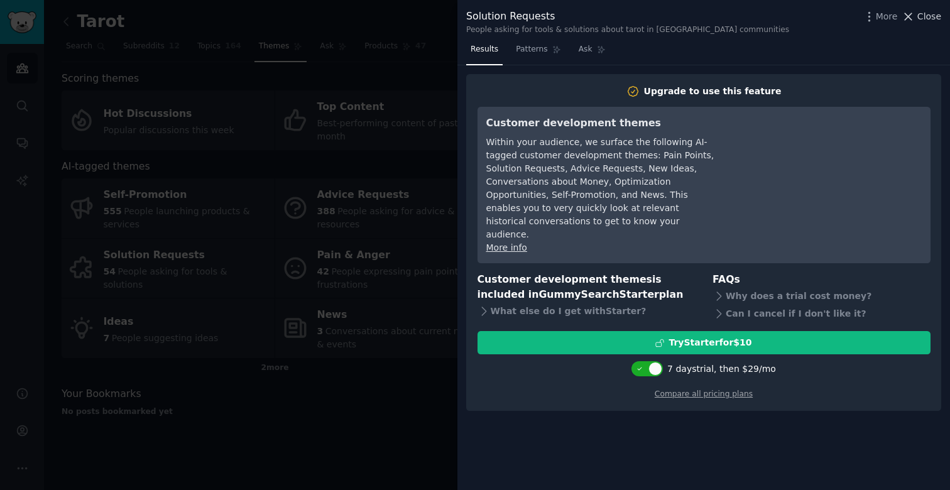
click at [920, 17] on span "Close" at bounding box center [929, 16] width 24 height 13
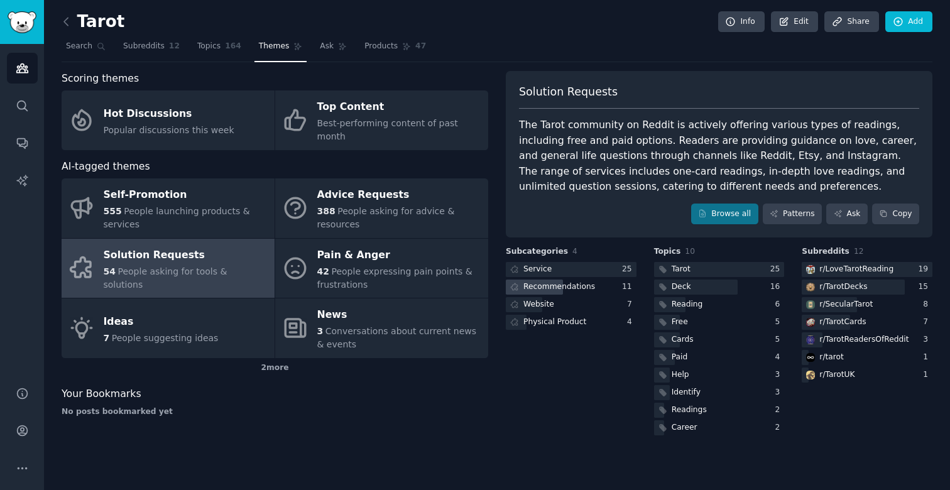
click at [582, 286] on div "Recommendations" at bounding box center [559, 286] width 72 height 11
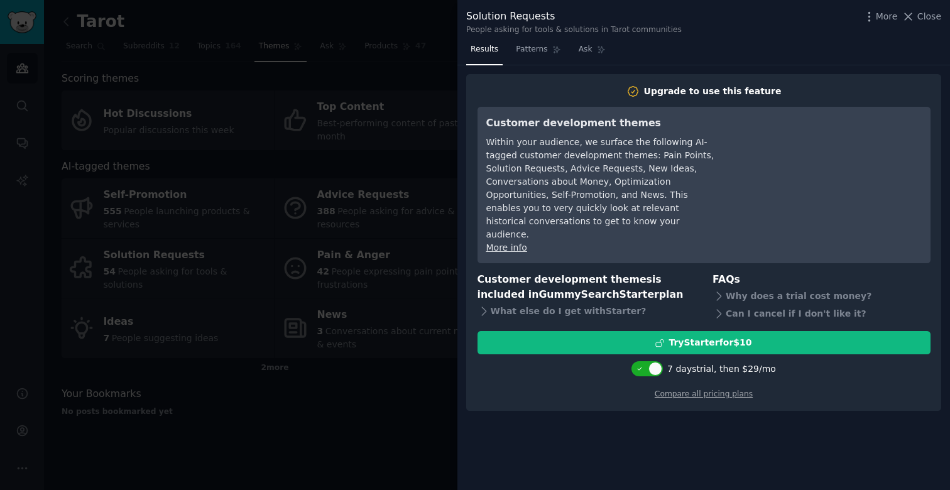
click at [933, 6] on div "Solution Requests People asking for tools & solutions in Tarot communities More…" at bounding box center [703, 20] width 492 height 40
click at [933, 15] on span "Close" at bounding box center [929, 16] width 24 height 13
